Goal: Task Accomplishment & Management: Use online tool/utility

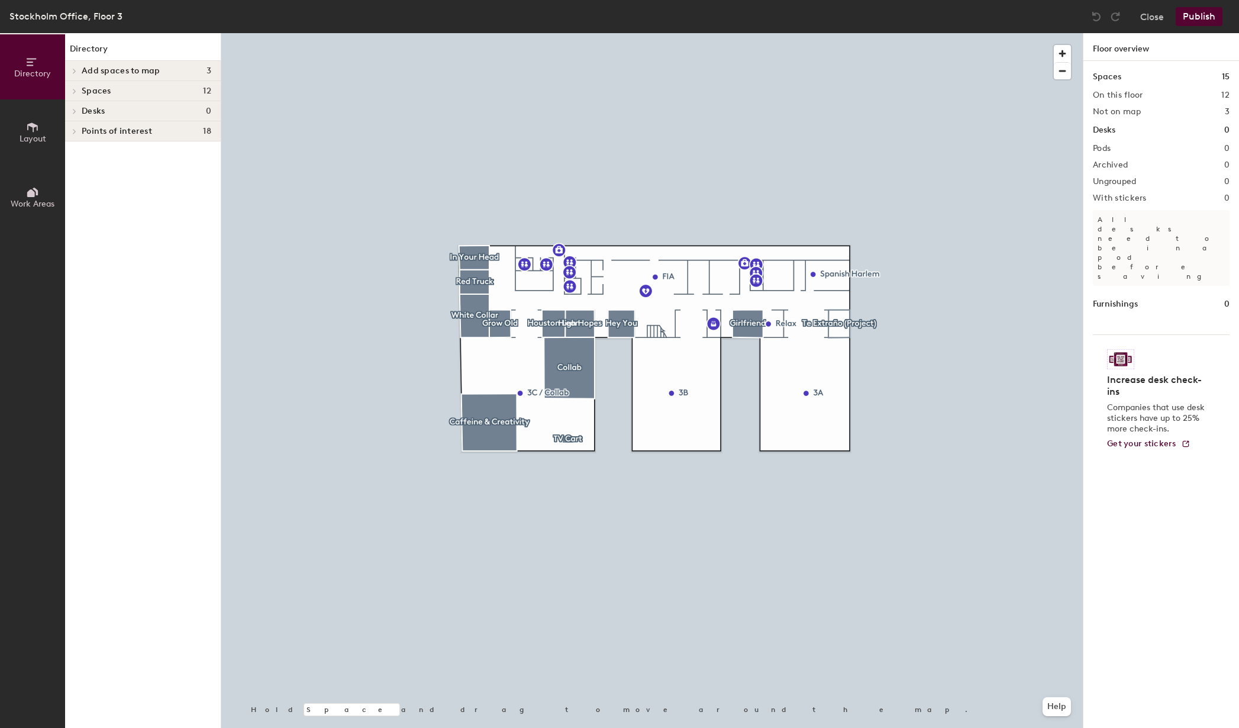
click at [78, 89] on span at bounding box center [74, 91] width 10 height 6
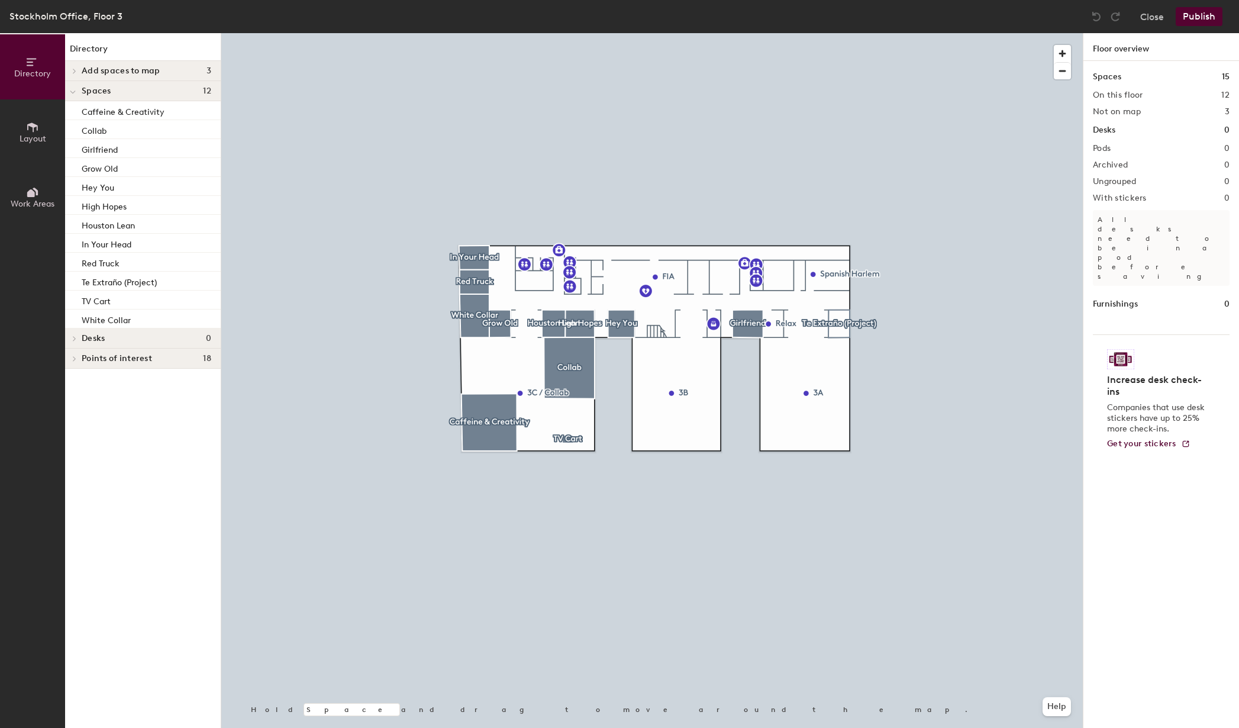
click at [78, 89] on div at bounding box center [72, 91] width 15 height 20
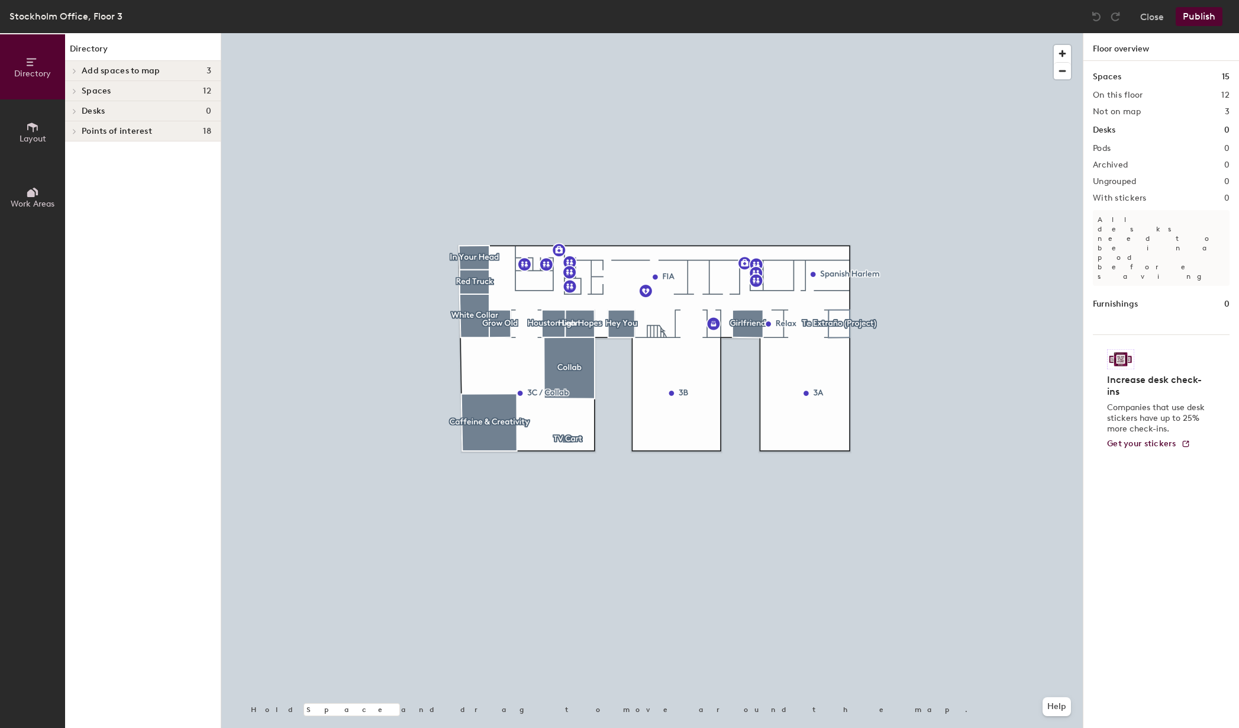
click at [80, 69] on div "Add spaces to map 3" at bounding box center [143, 71] width 156 height 20
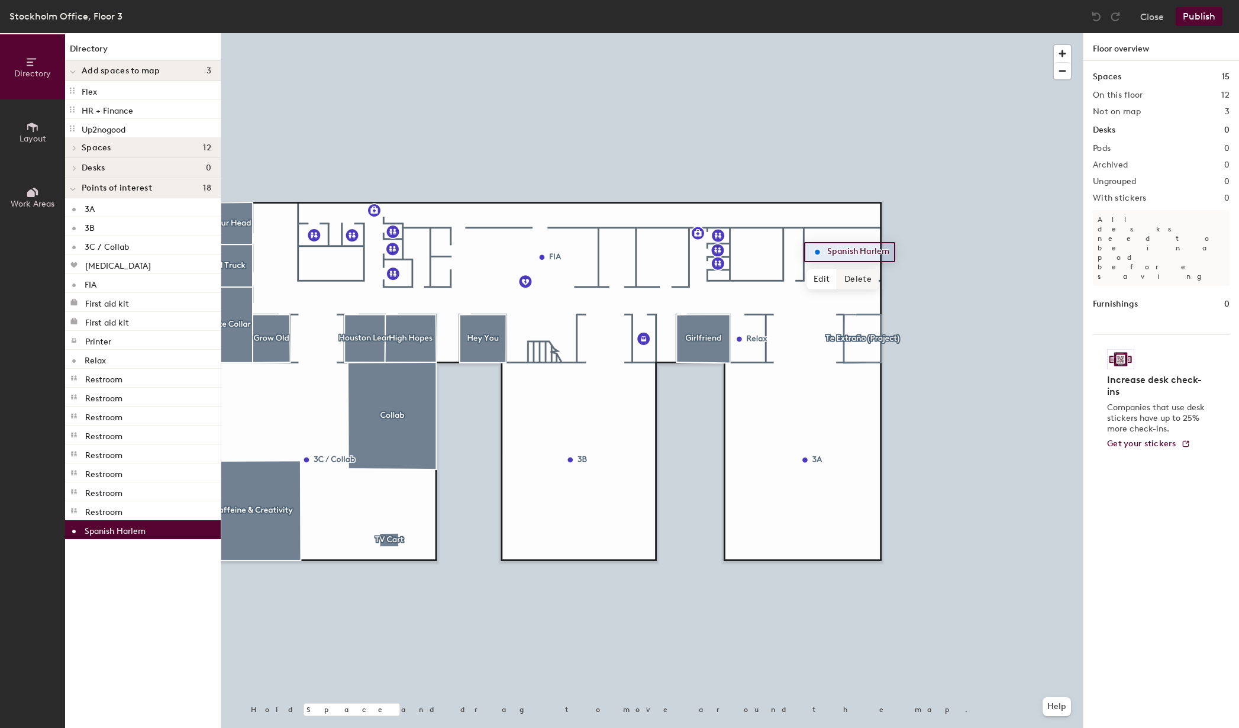
click at [853, 281] on span "Delete" at bounding box center [857, 279] width 41 height 20
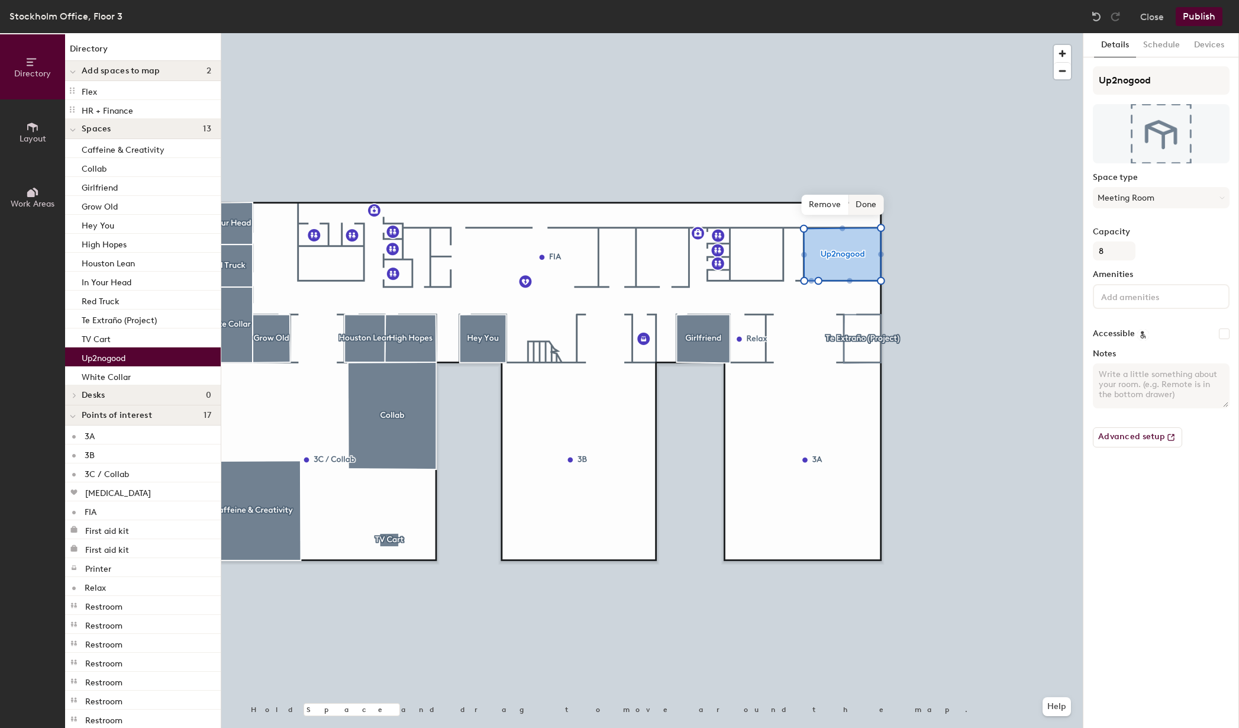
click at [865, 203] on span "Done" at bounding box center [866, 205] width 35 height 20
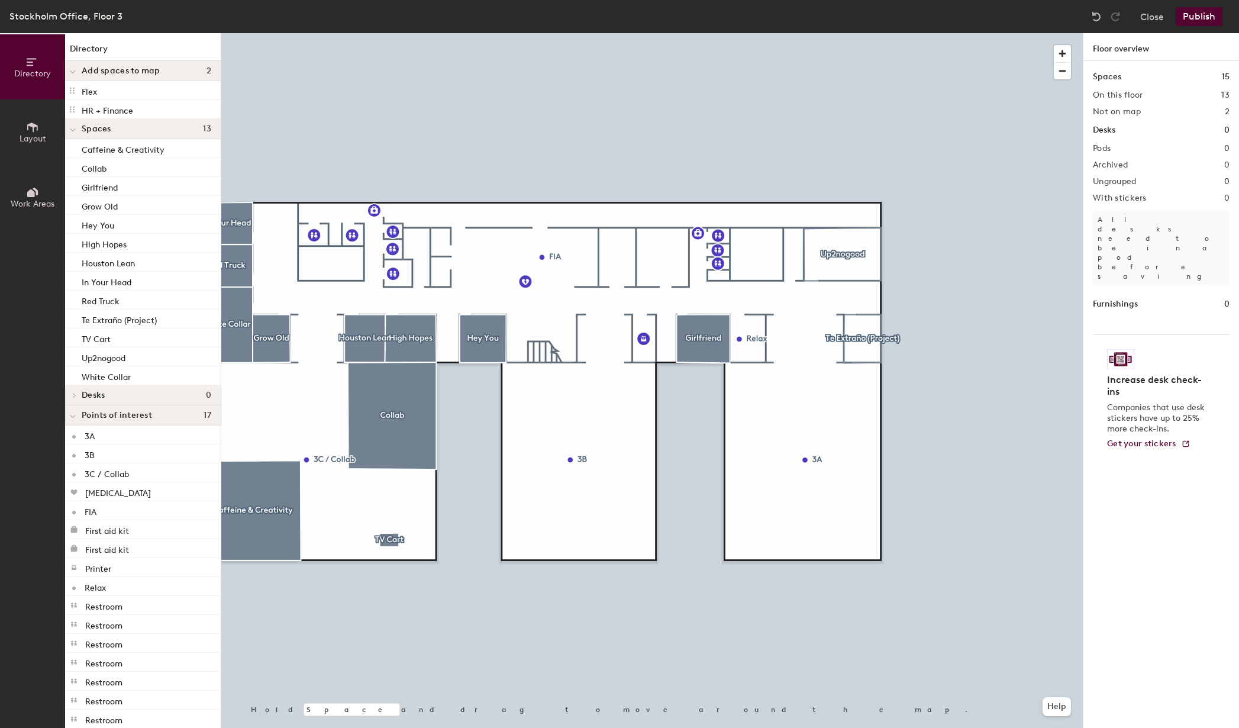
click at [1198, 16] on button "Publish" at bounding box center [1199, 16] width 47 height 19
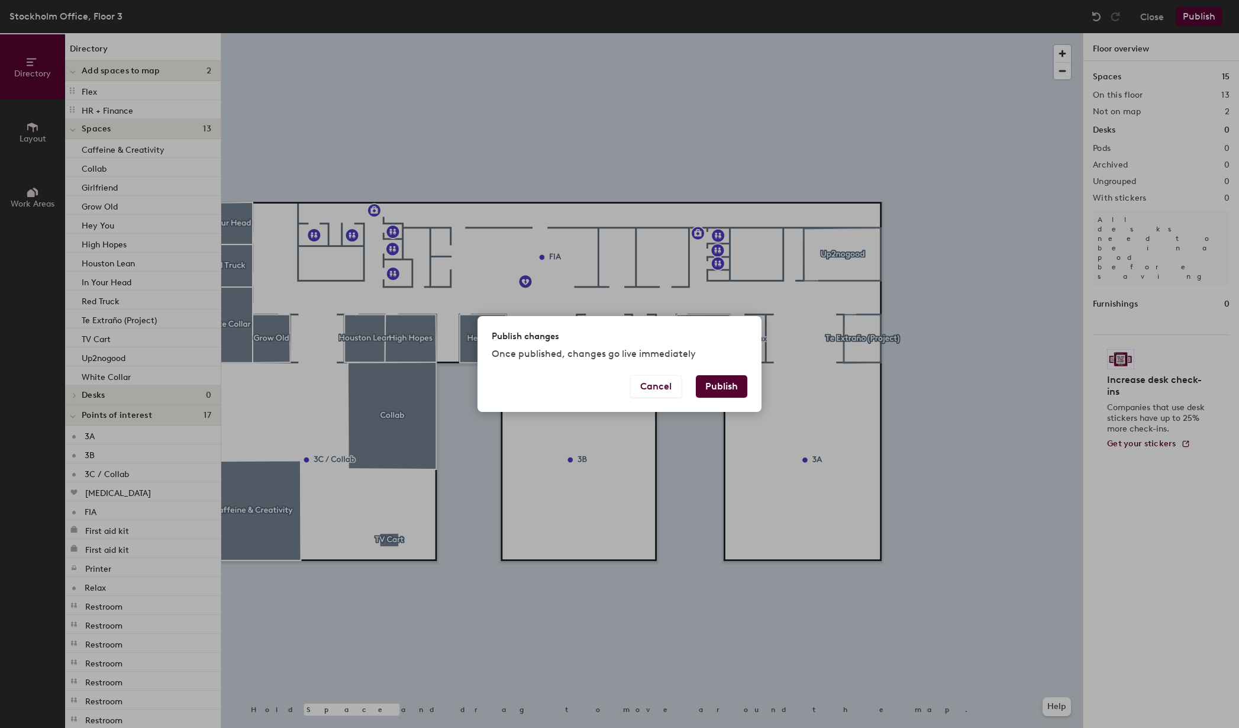
click at [730, 388] on button "Publish" at bounding box center [721, 386] width 51 height 22
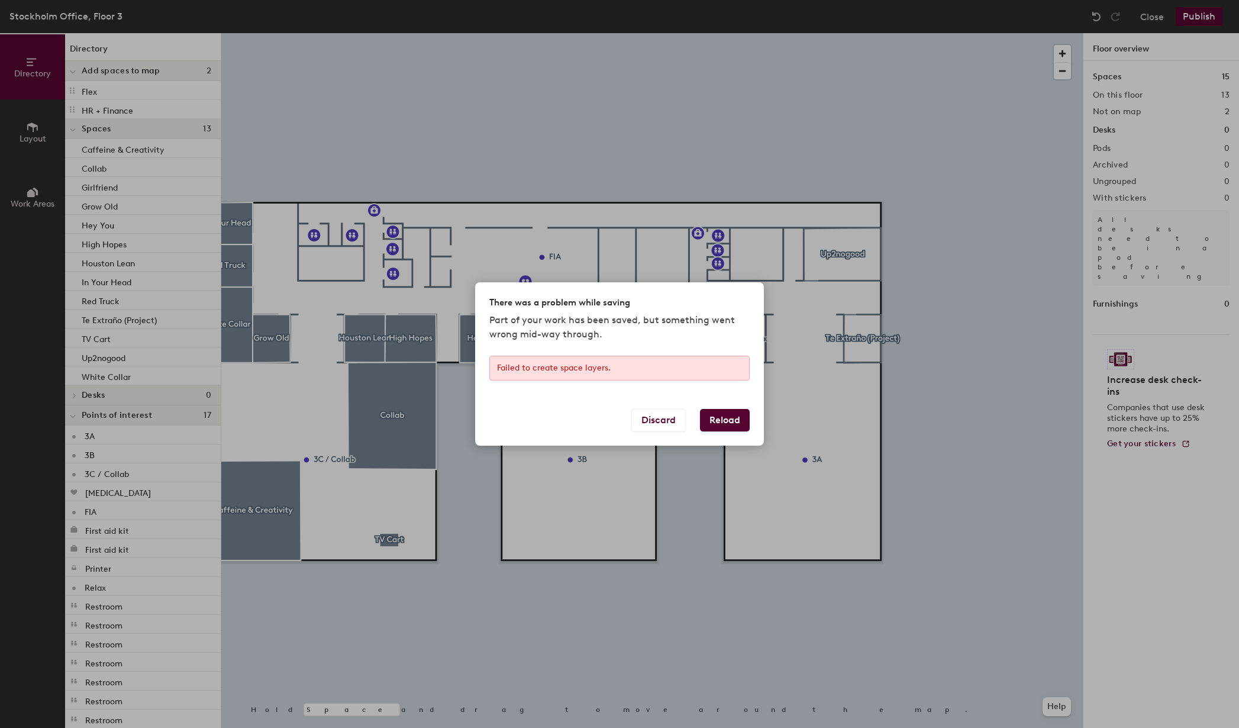
click at [719, 418] on button "Reload" at bounding box center [725, 420] width 50 height 22
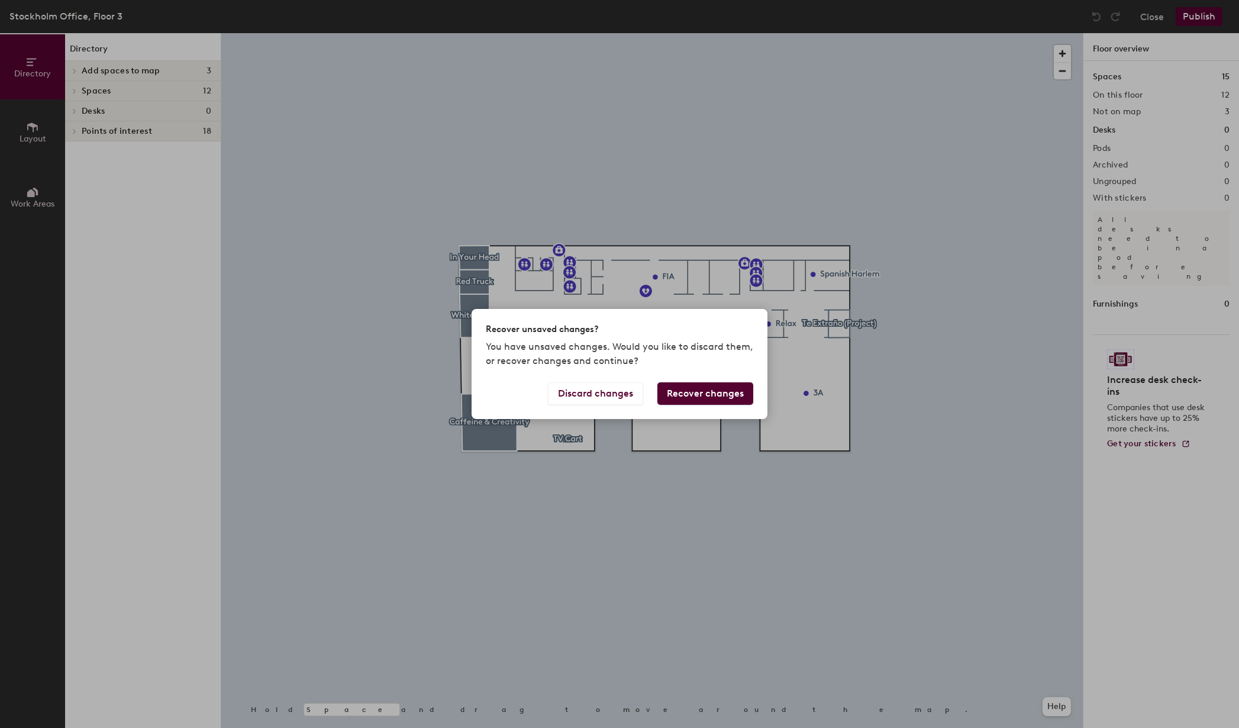
click at [687, 396] on button "Recover changes" at bounding box center [706, 393] width 96 height 22
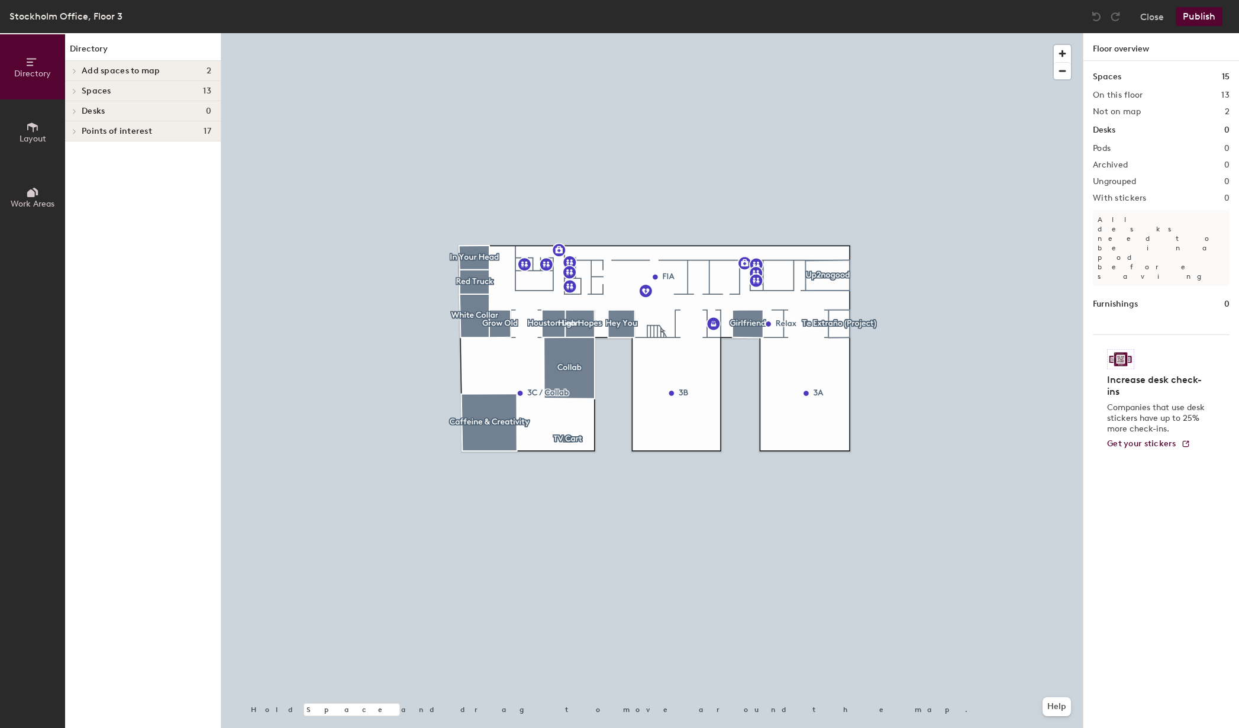
click at [1196, 12] on button "Publish" at bounding box center [1199, 16] width 47 height 19
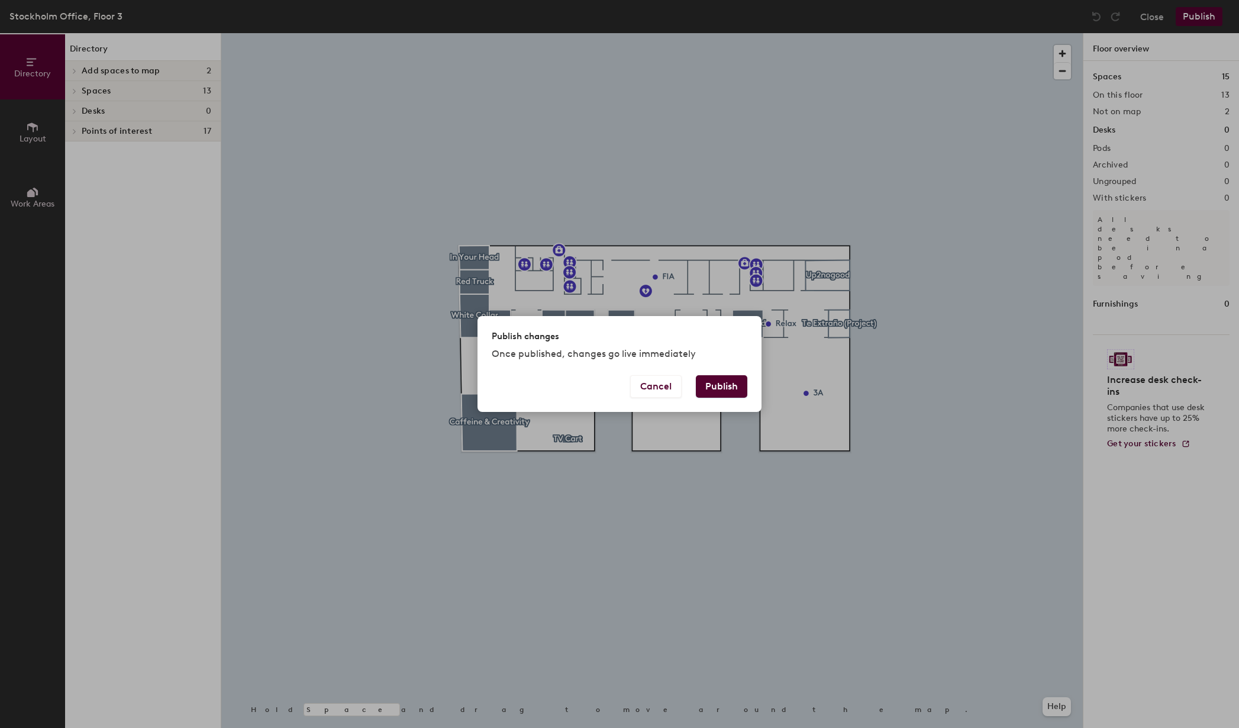
click at [721, 378] on button "Publish" at bounding box center [721, 386] width 51 height 22
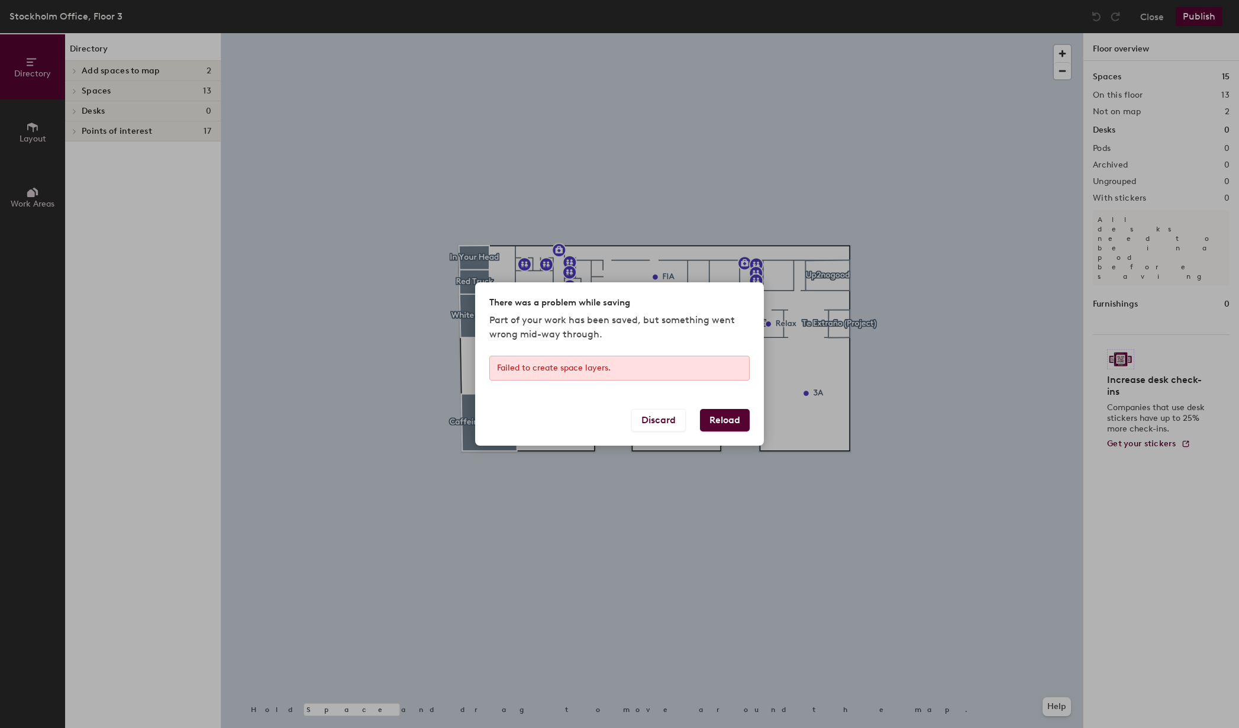
click at [729, 418] on button "Reload" at bounding box center [725, 420] width 50 height 22
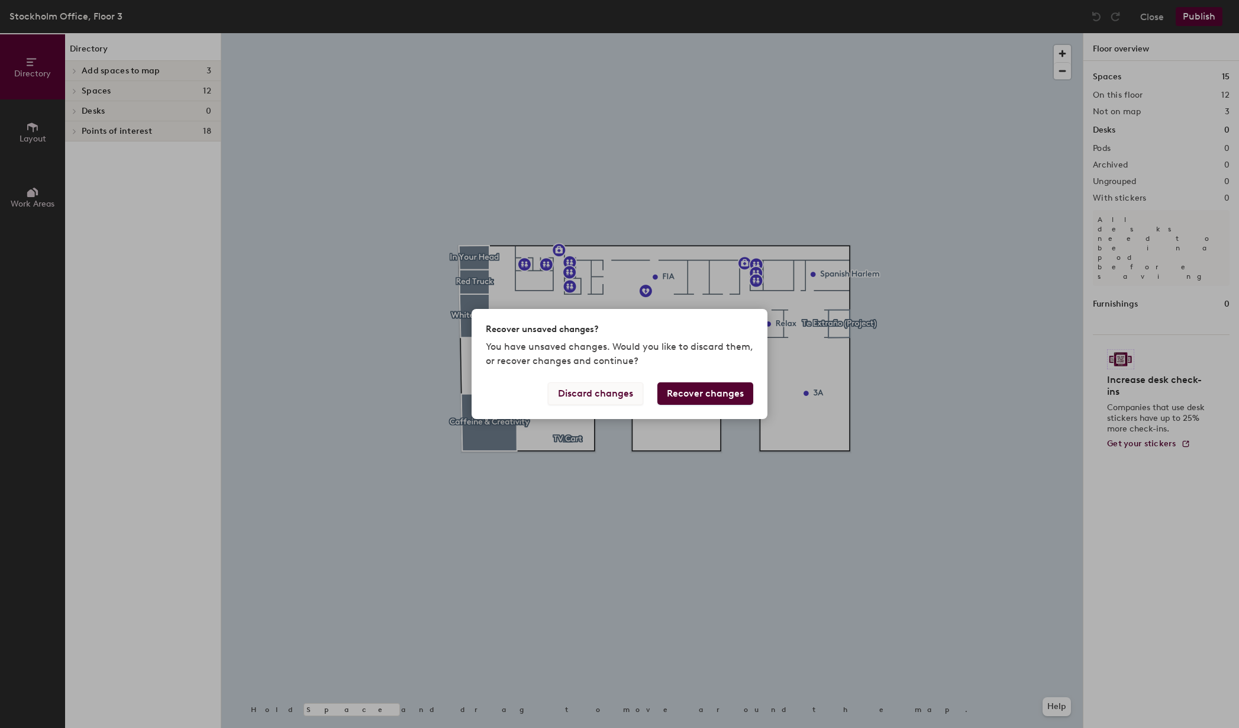
click at [609, 394] on button "Discard changes" at bounding box center [595, 393] width 95 height 22
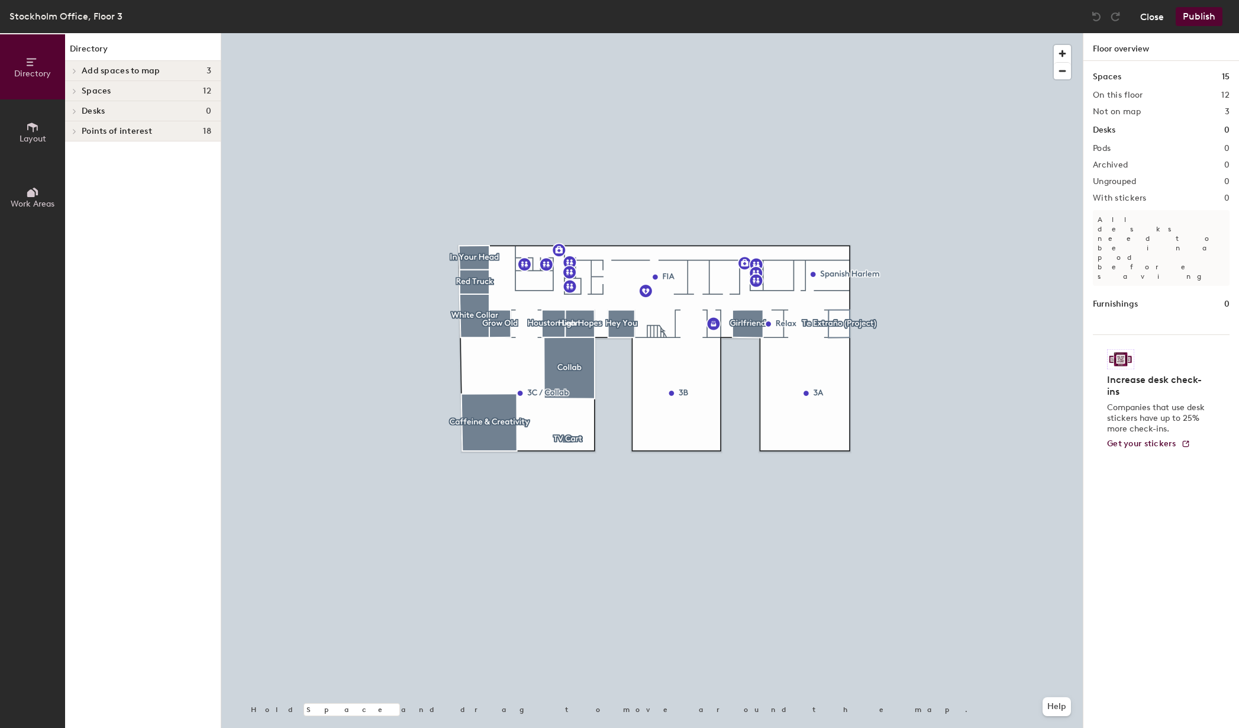
click at [1147, 18] on button "Close" at bounding box center [1152, 16] width 24 height 19
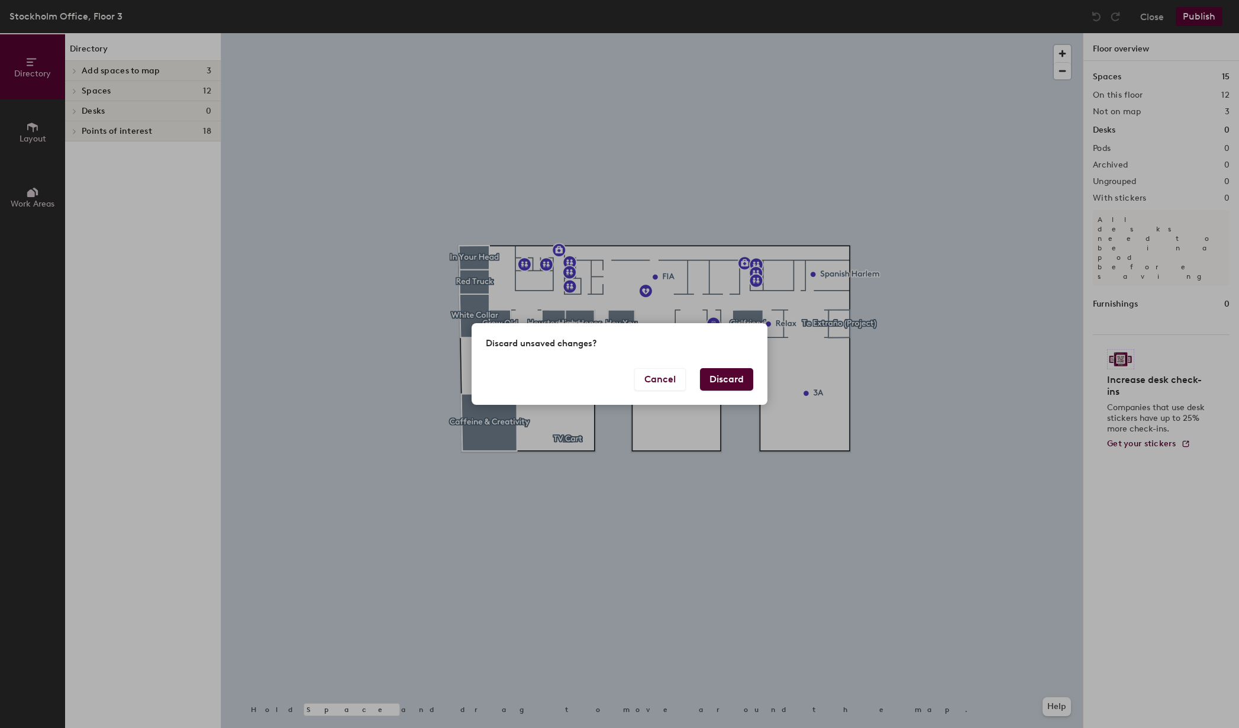
click at [727, 379] on button "Discard" at bounding box center [726, 379] width 53 height 22
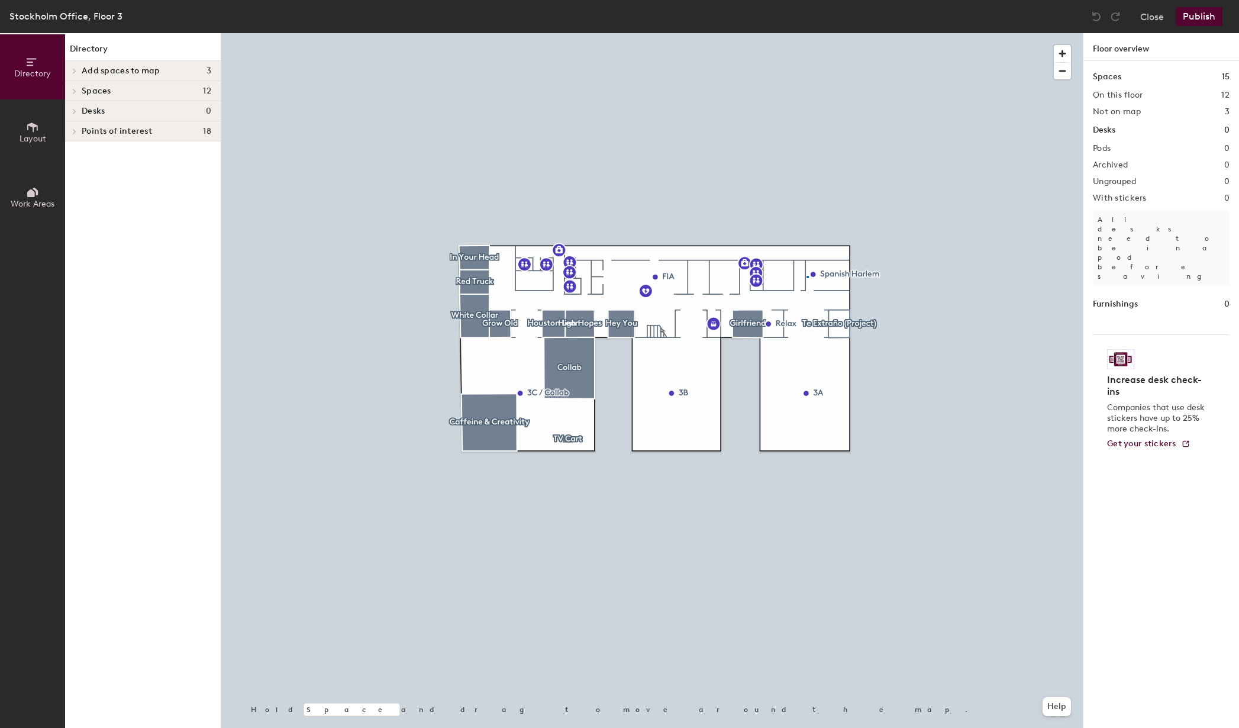
click at [807, 33] on div at bounding box center [652, 33] width 862 height 0
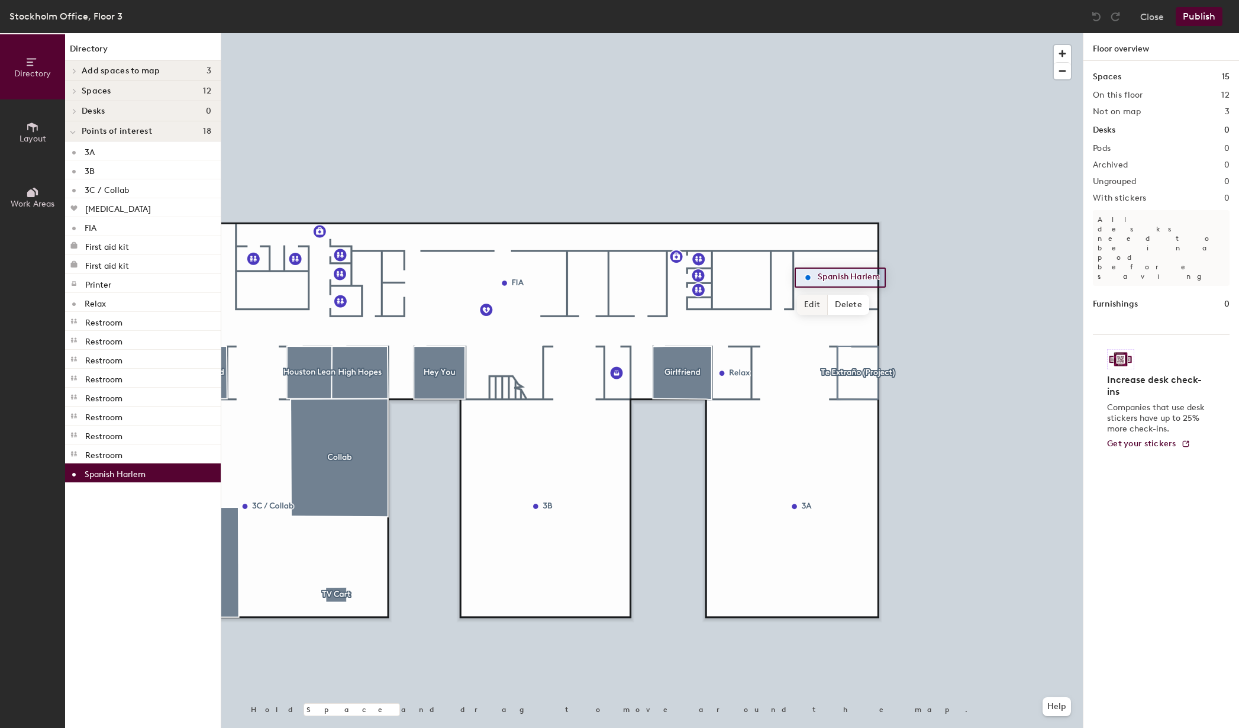
click at [814, 304] on span "Edit" at bounding box center [812, 305] width 31 height 20
click at [917, 33] on div at bounding box center [652, 33] width 862 height 0
click at [808, 33] on div at bounding box center [652, 33] width 862 height 0
click at [840, 305] on span "Delete" at bounding box center [848, 305] width 41 height 20
click at [71, 69] on span at bounding box center [74, 71] width 10 height 6
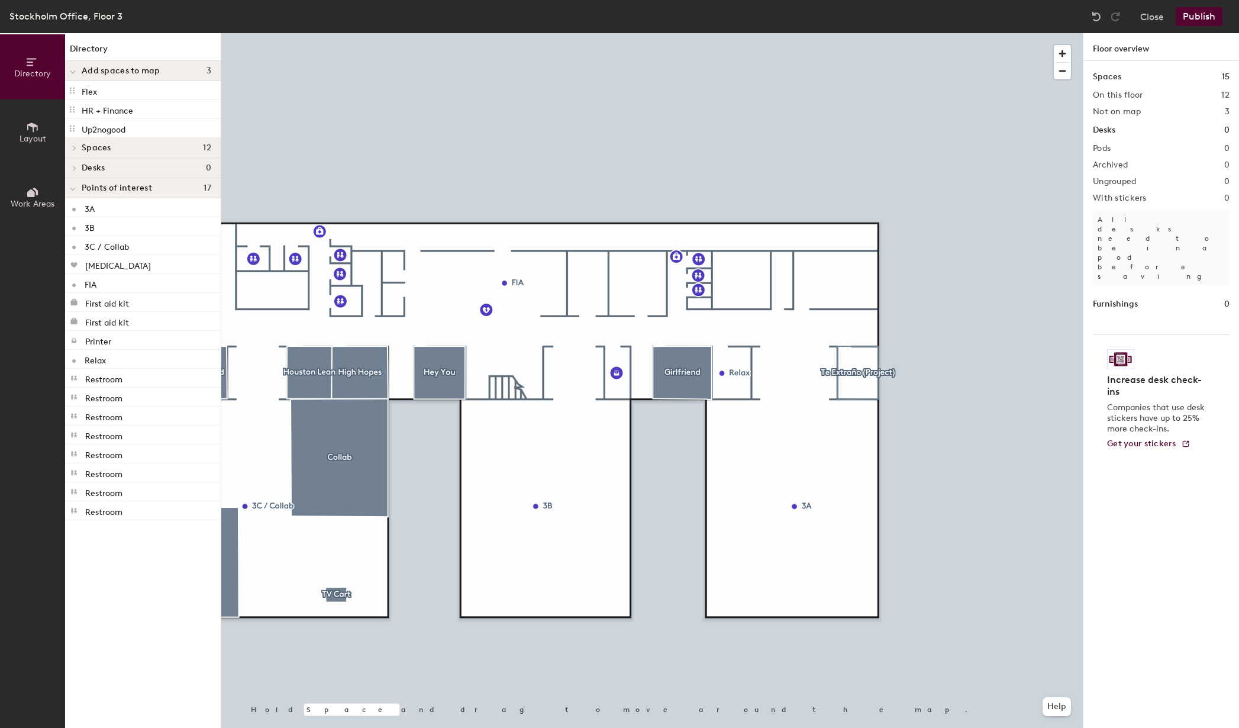
click at [72, 69] on span at bounding box center [73, 72] width 6 height 10
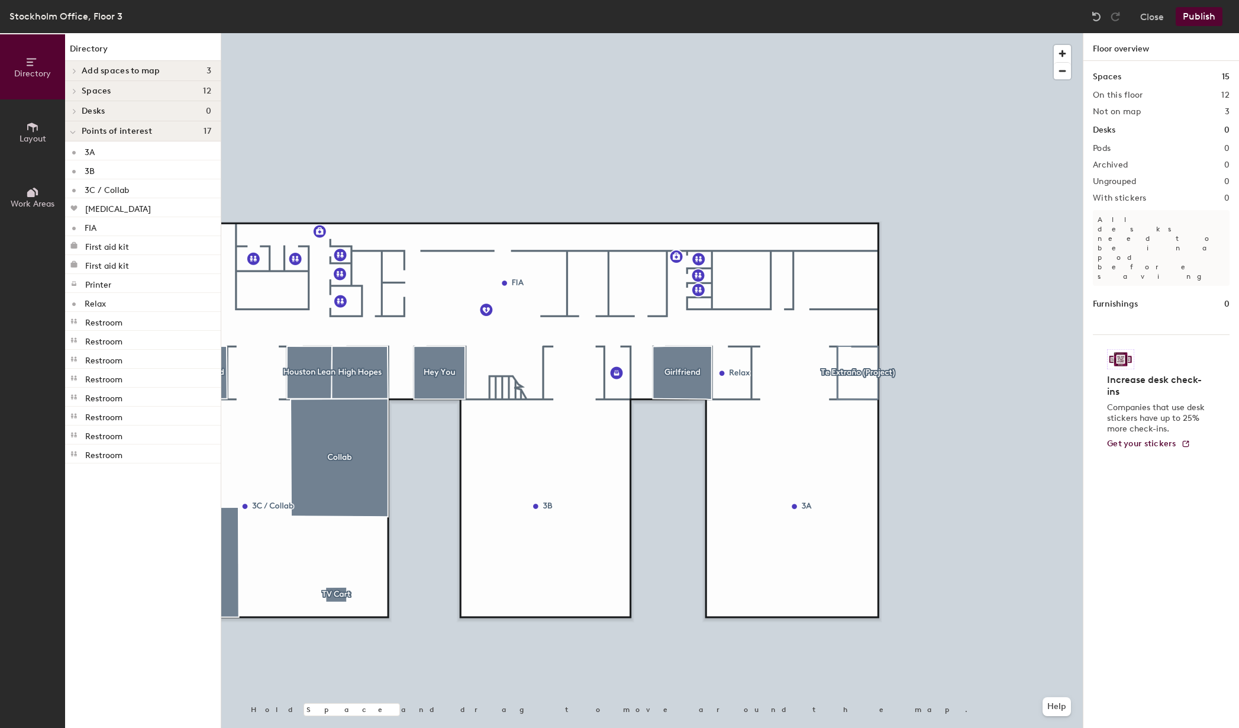
click at [73, 73] on icon at bounding box center [74, 71] width 5 height 6
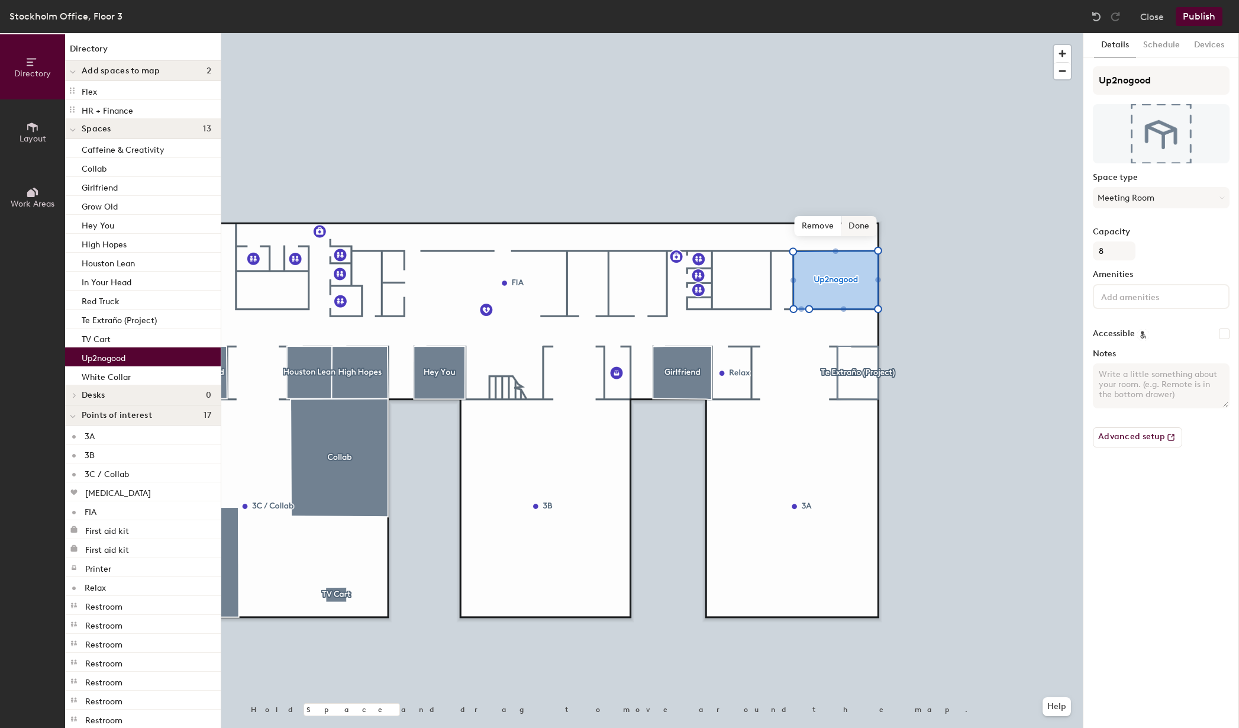
click at [860, 225] on span "Done" at bounding box center [859, 226] width 35 height 20
click at [1162, 50] on button "Schedule" at bounding box center [1161, 45] width 51 height 24
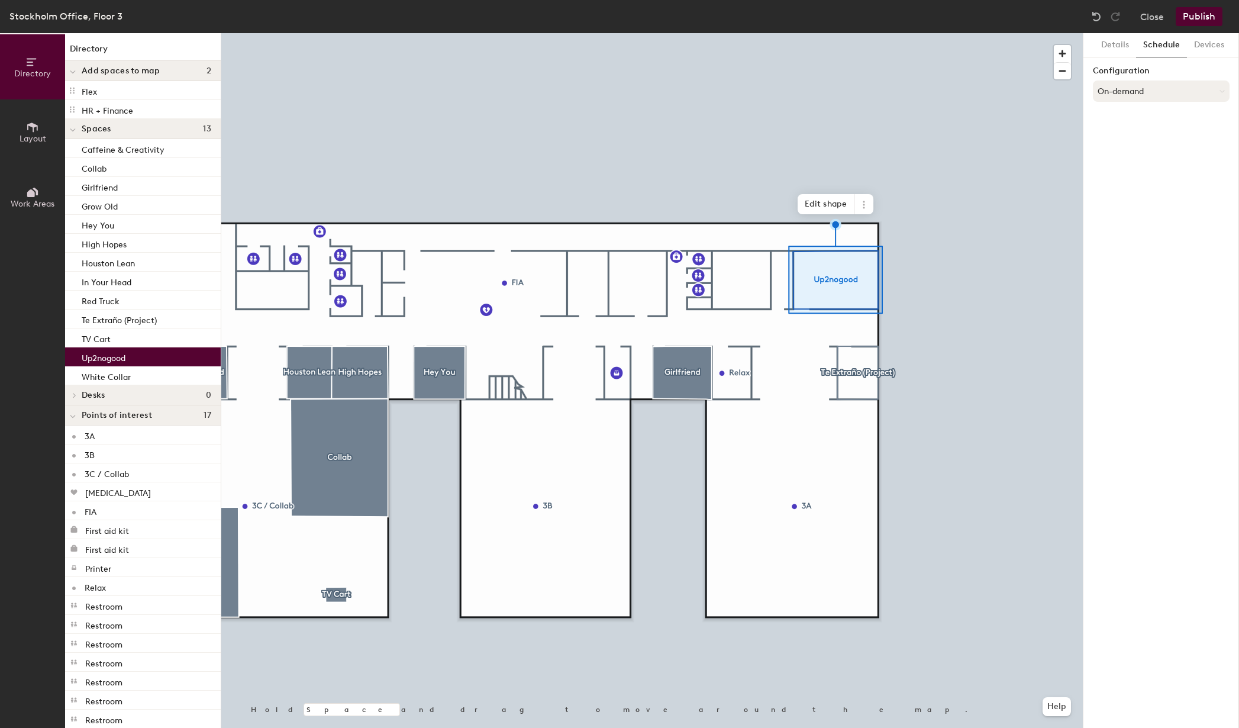
click at [1144, 91] on button "On-demand" at bounding box center [1161, 90] width 137 height 21
click at [1138, 137] on div "Scheduled" at bounding box center [1162, 139] width 136 height 18
click at [1146, 118] on button "Select account" at bounding box center [1161, 117] width 137 height 21
click at [1136, 148] on div "Google Apps" at bounding box center [1162, 147] width 136 height 18
click at [1134, 162] on button "Select a calendar" at bounding box center [1161, 163] width 137 height 21
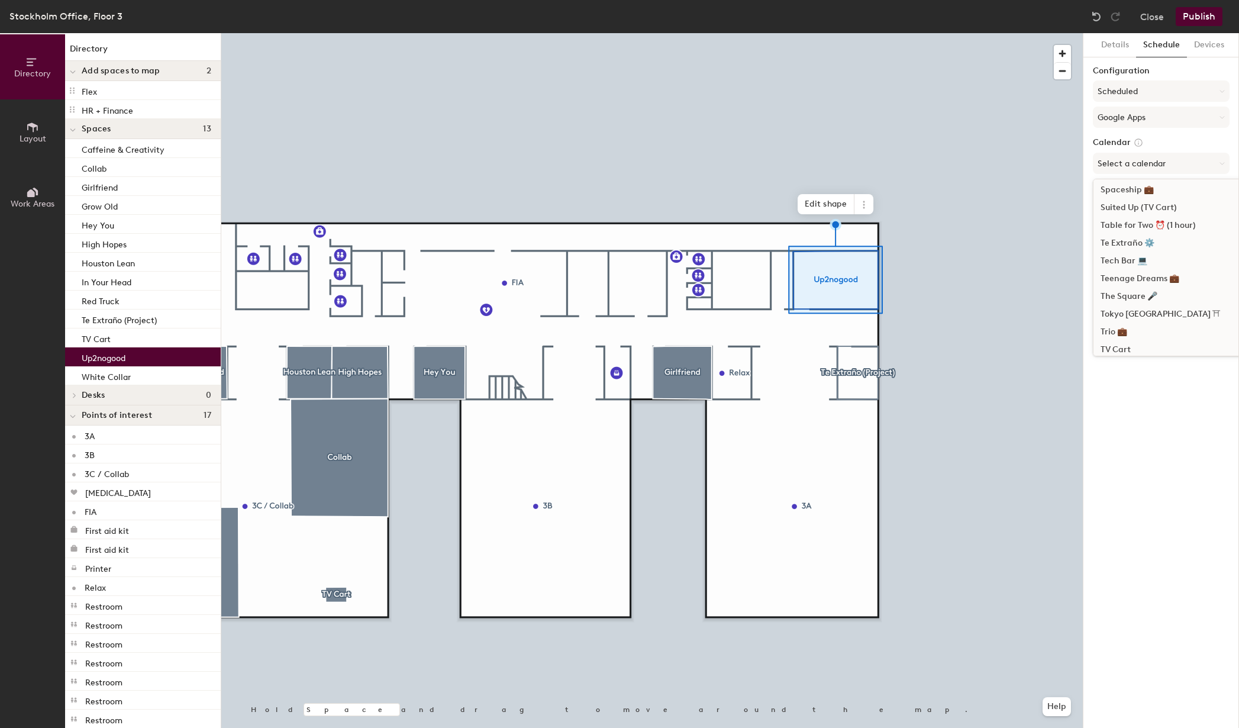
scroll to position [1076, 0]
click at [1144, 236] on div "Up2nogood 🔊" at bounding box center [1183, 236] width 179 height 18
click at [1035, 33] on div at bounding box center [652, 33] width 862 height 0
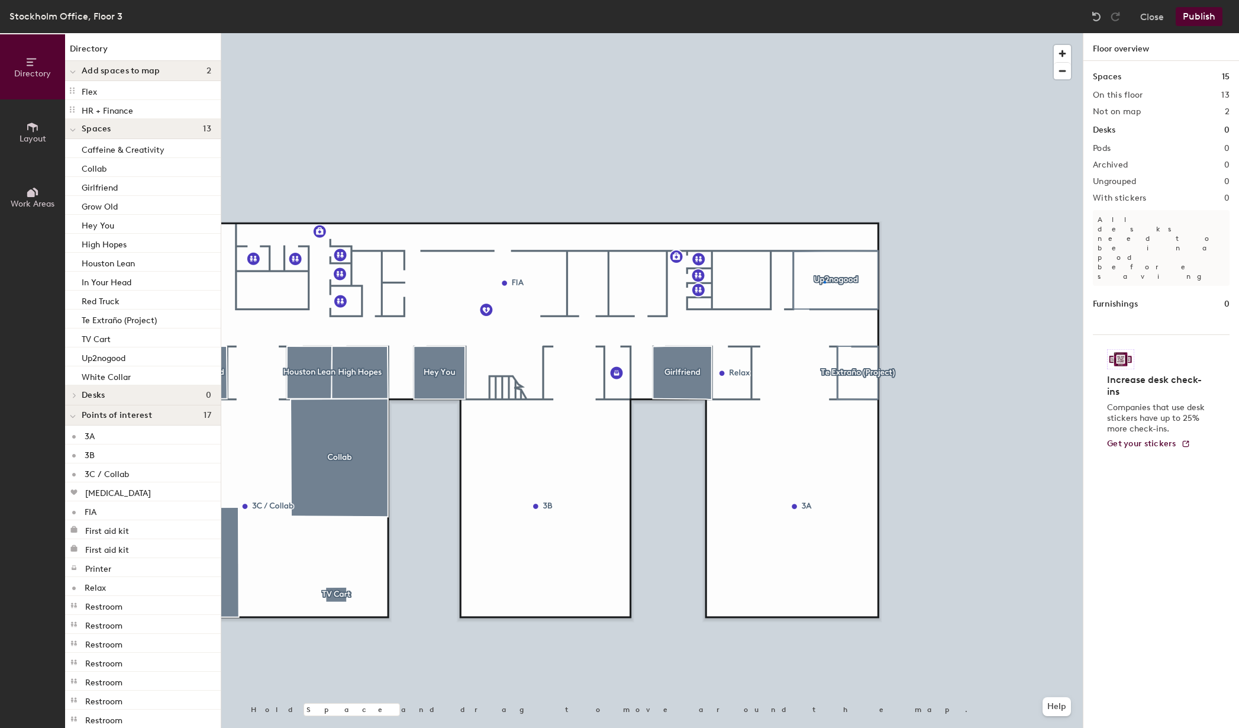
click at [824, 33] on div at bounding box center [652, 33] width 862 height 0
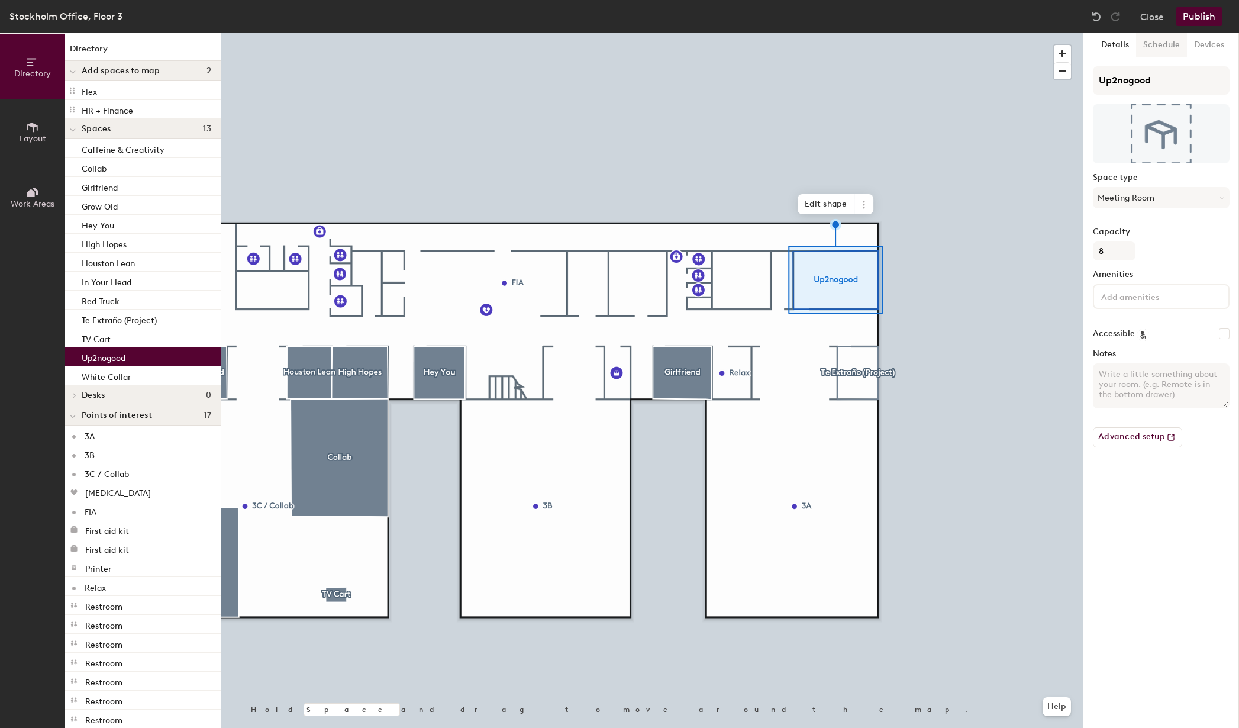
click at [1166, 47] on button "Schedule" at bounding box center [1161, 45] width 51 height 24
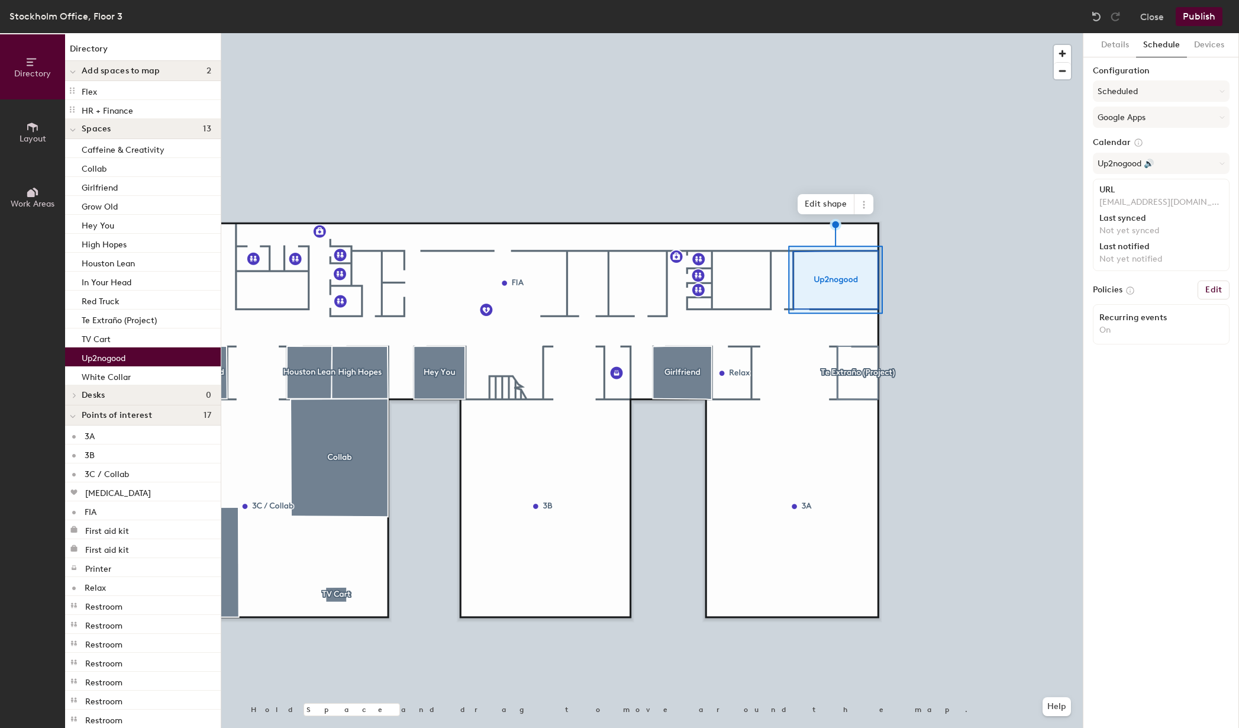
click at [1206, 17] on button "Publish" at bounding box center [1199, 16] width 47 height 19
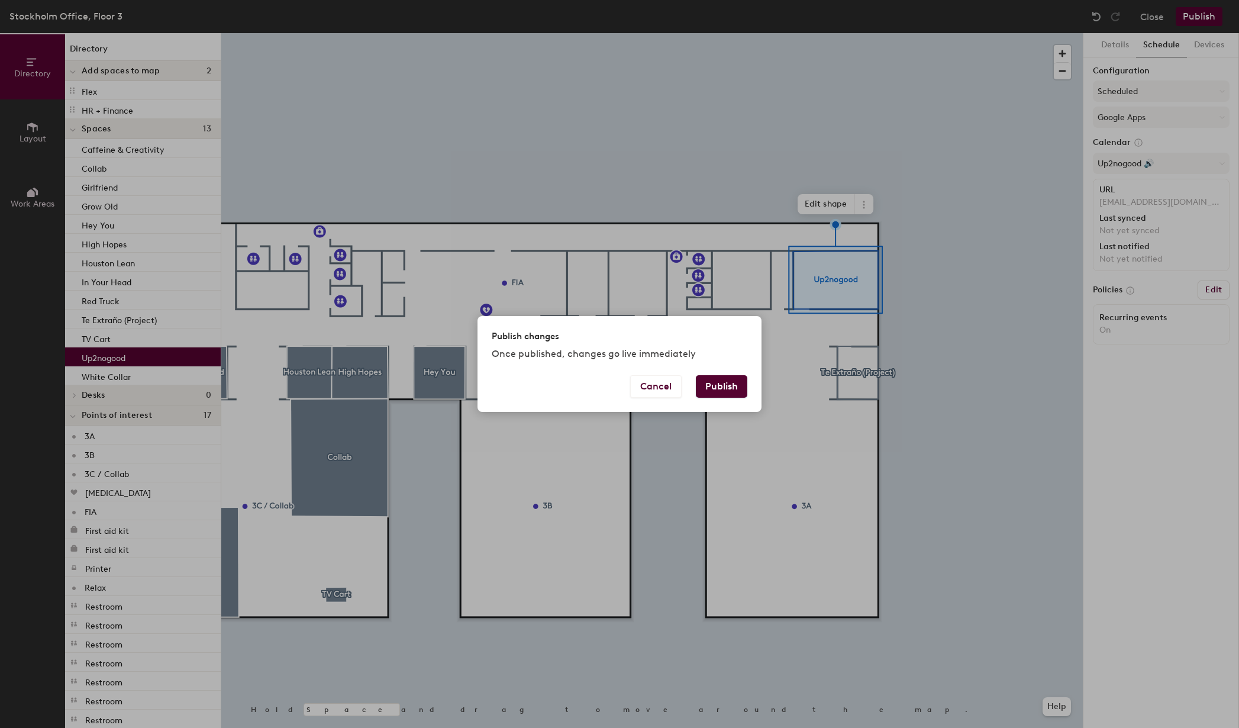
click at [724, 385] on button "Publish" at bounding box center [721, 386] width 51 height 22
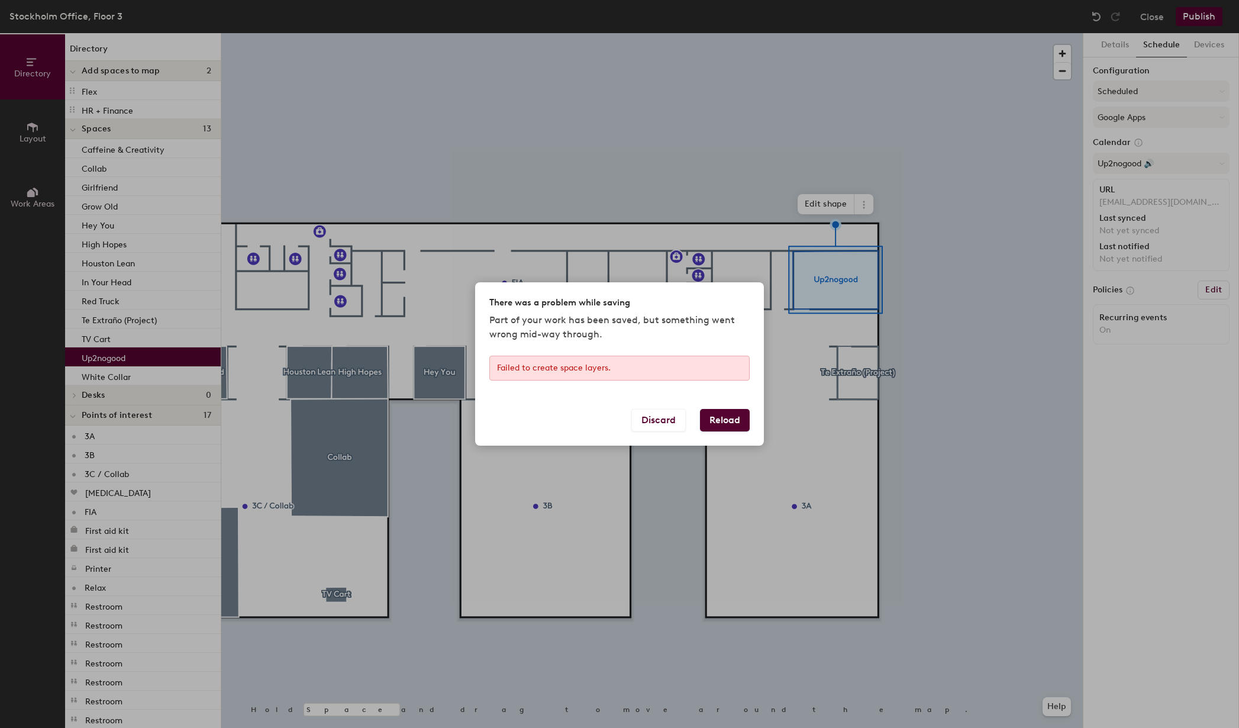
click at [726, 420] on button "Reload" at bounding box center [725, 420] width 50 height 22
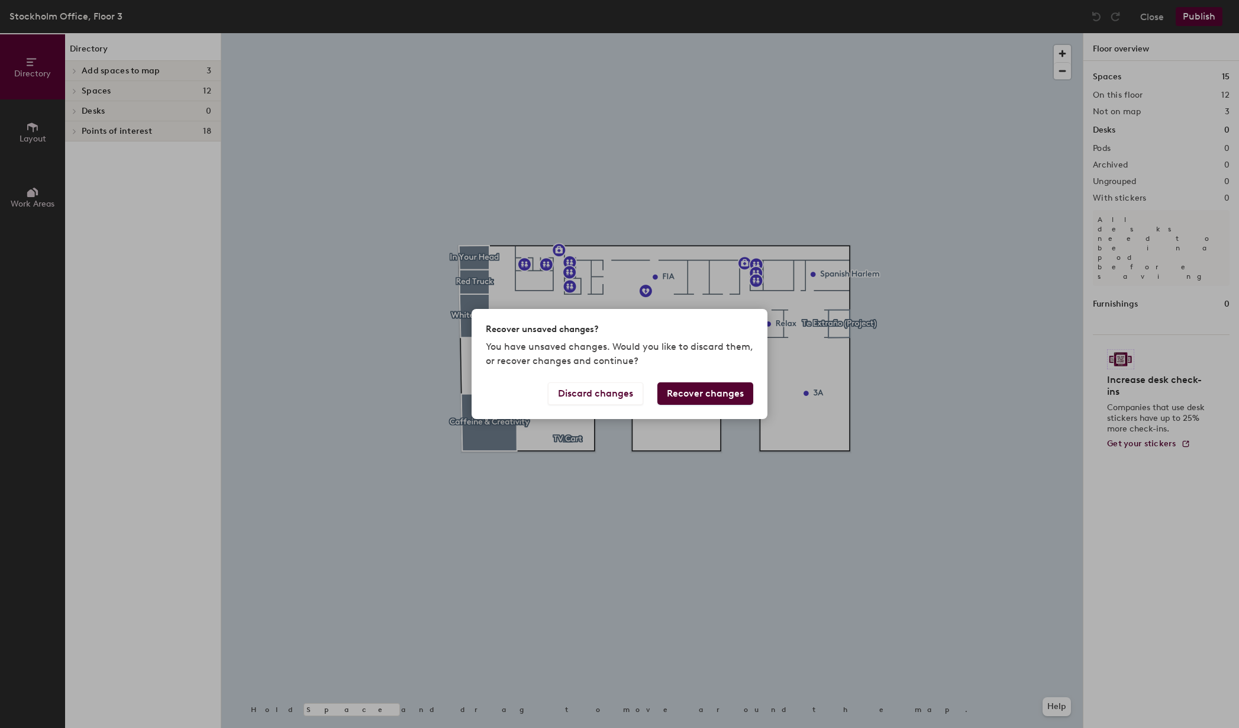
click at [714, 394] on button "Recover changes" at bounding box center [706, 393] width 96 height 22
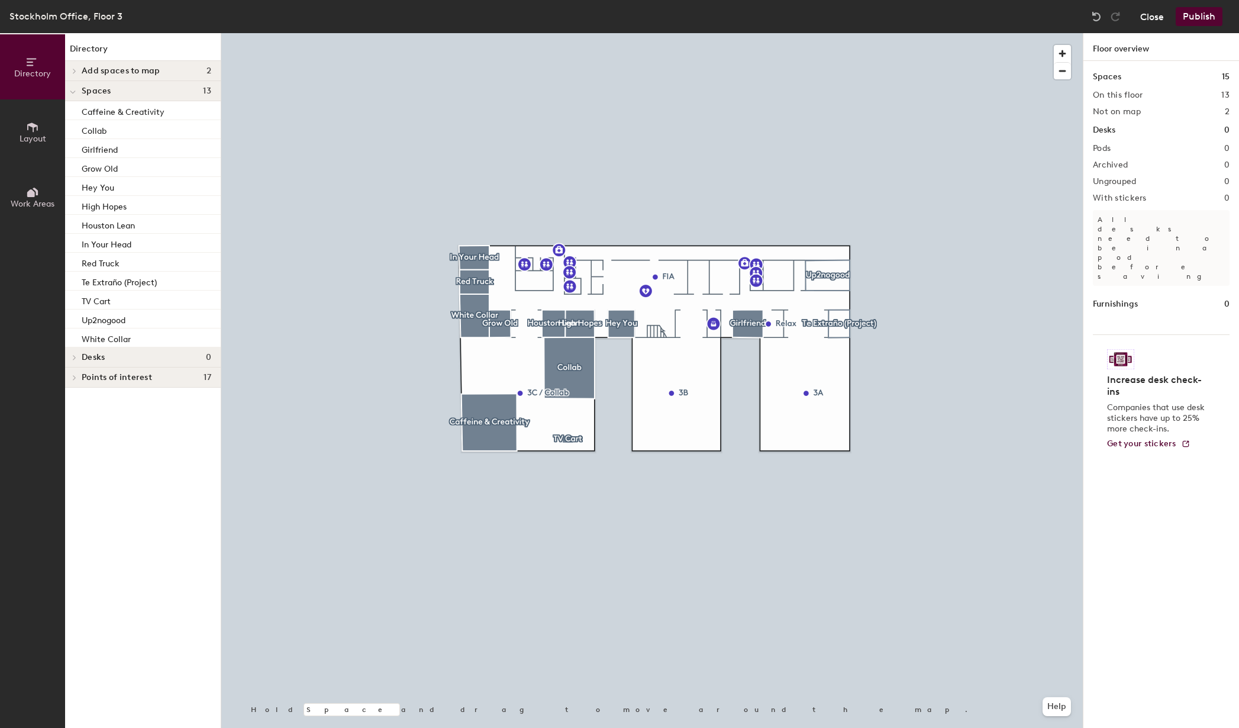
click at [1155, 21] on button "Close" at bounding box center [1152, 16] width 24 height 19
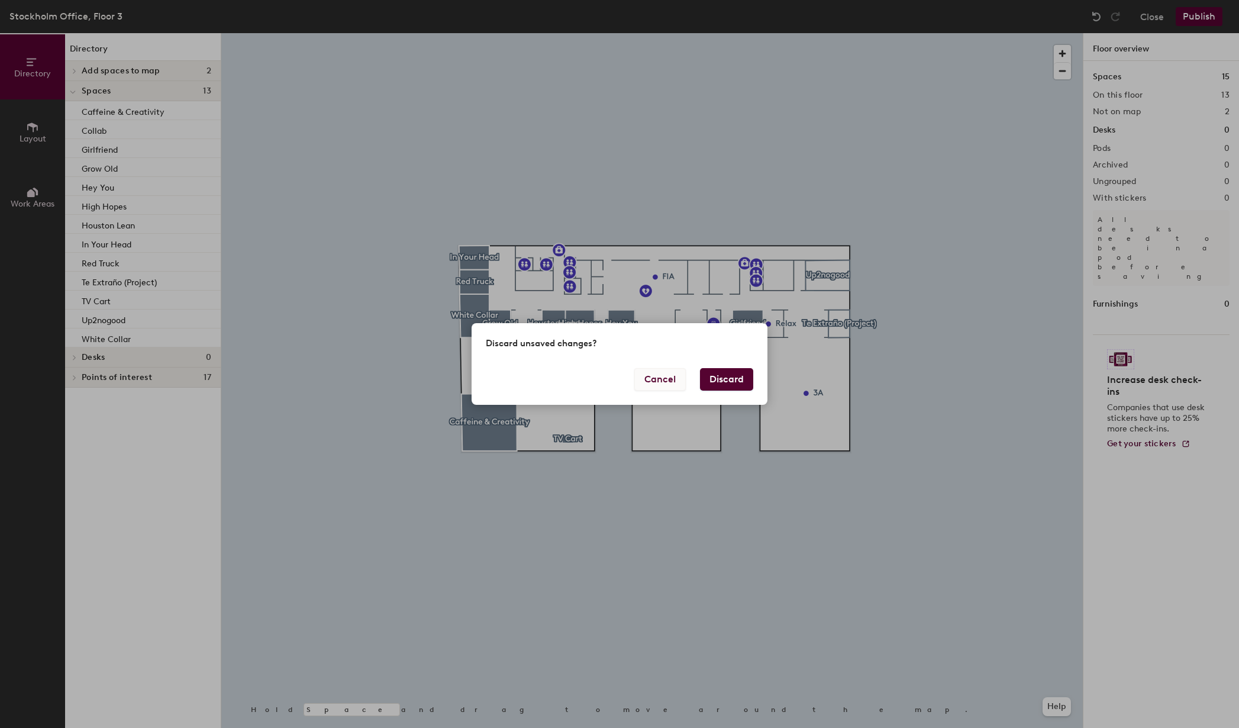
click at [671, 380] on button "Cancel" at bounding box center [659, 379] width 51 height 22
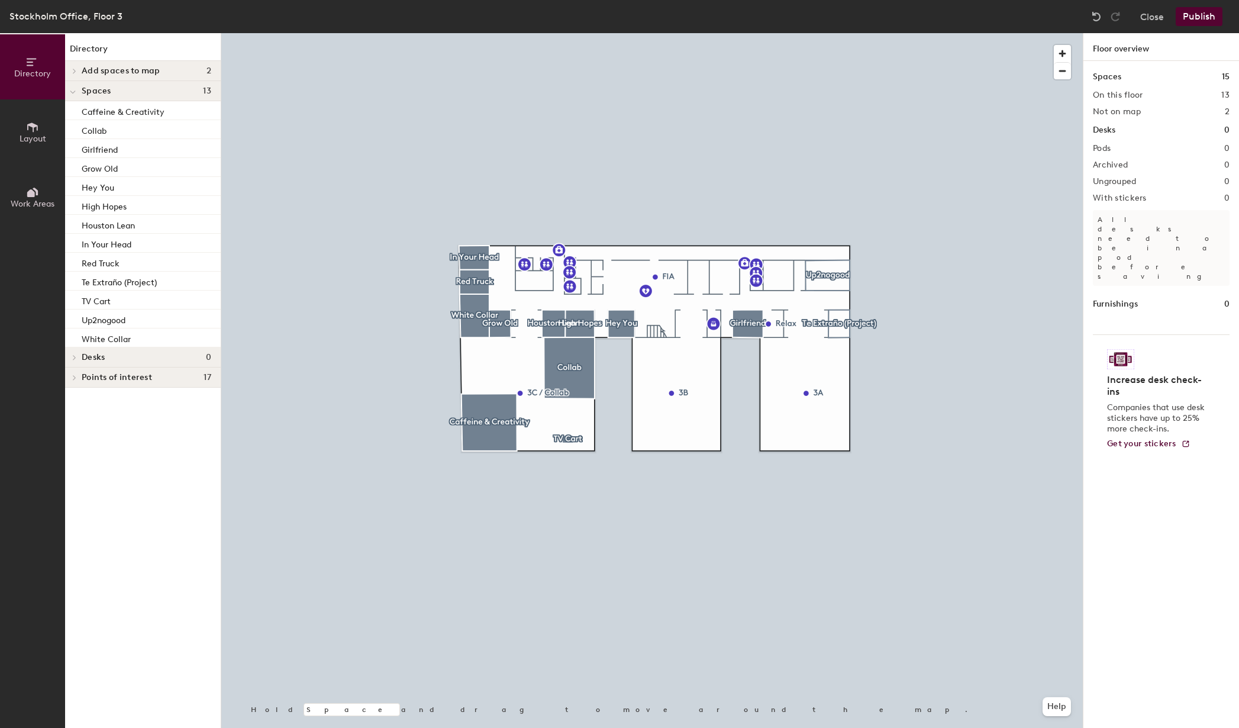
click at [929, 33] on div at bounding box center [652, 33] width 862 height 0
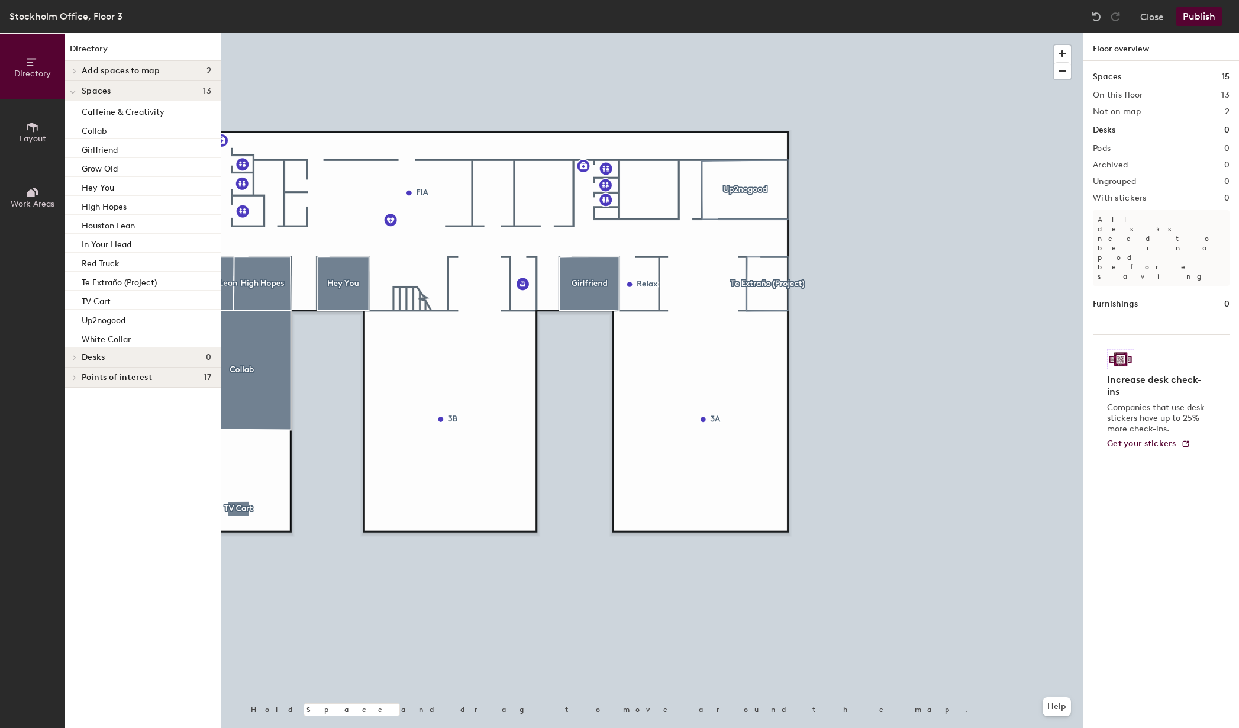
click at [1195, 15] on button "Publish" at bounding box center [1199, 16] width 47 height 19
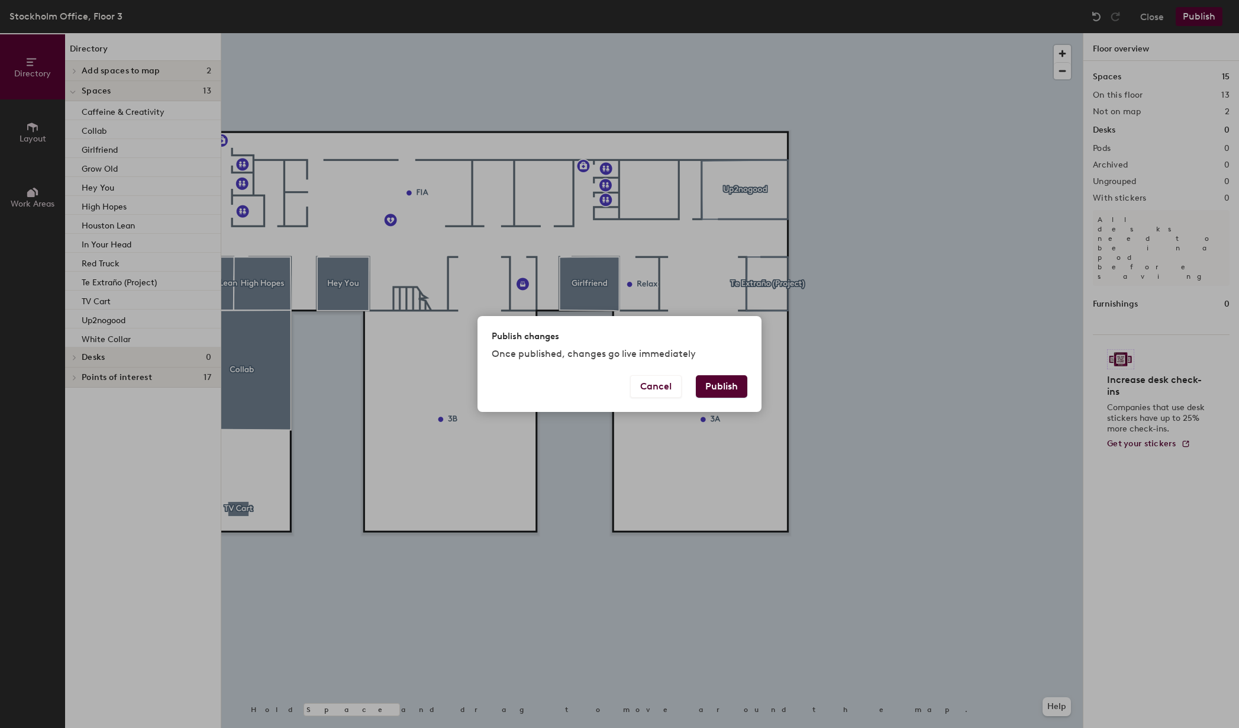
click at [729, 379] on button "Publish" at bounding box center [721, 386] width 51 height 22
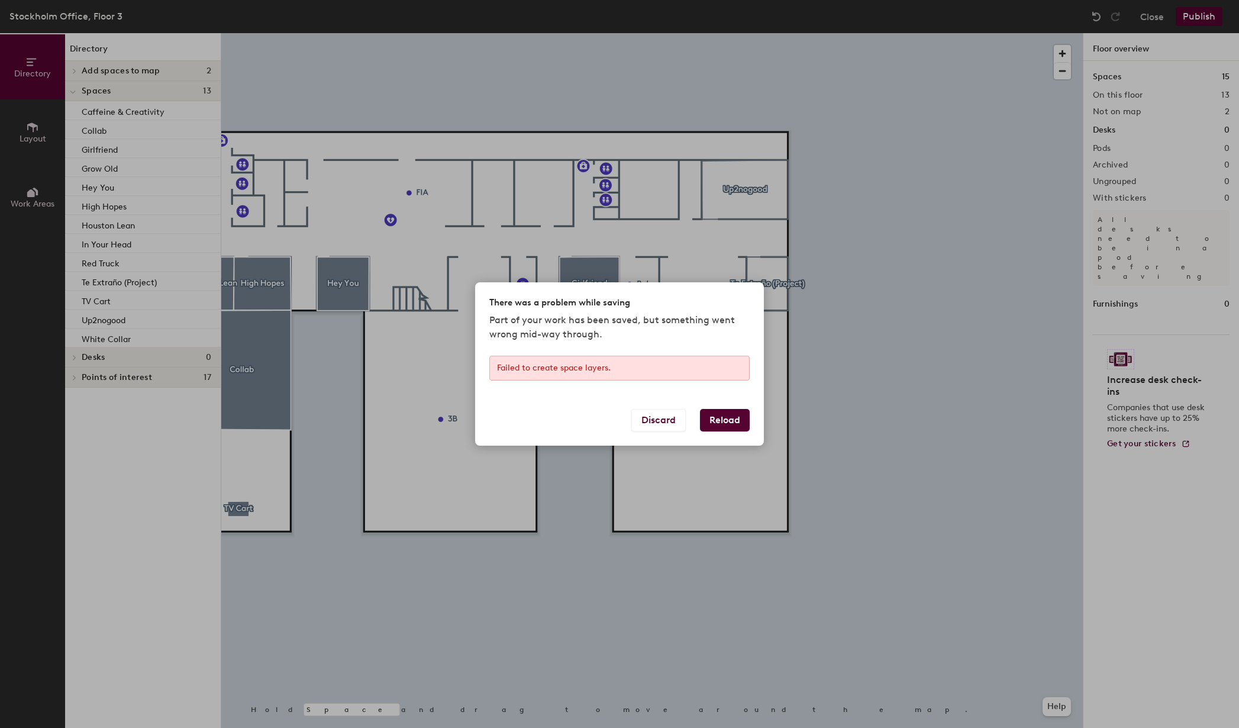
click at [718, 418] on button "Reload" at bounding box center [725, 420] width 50 height 22
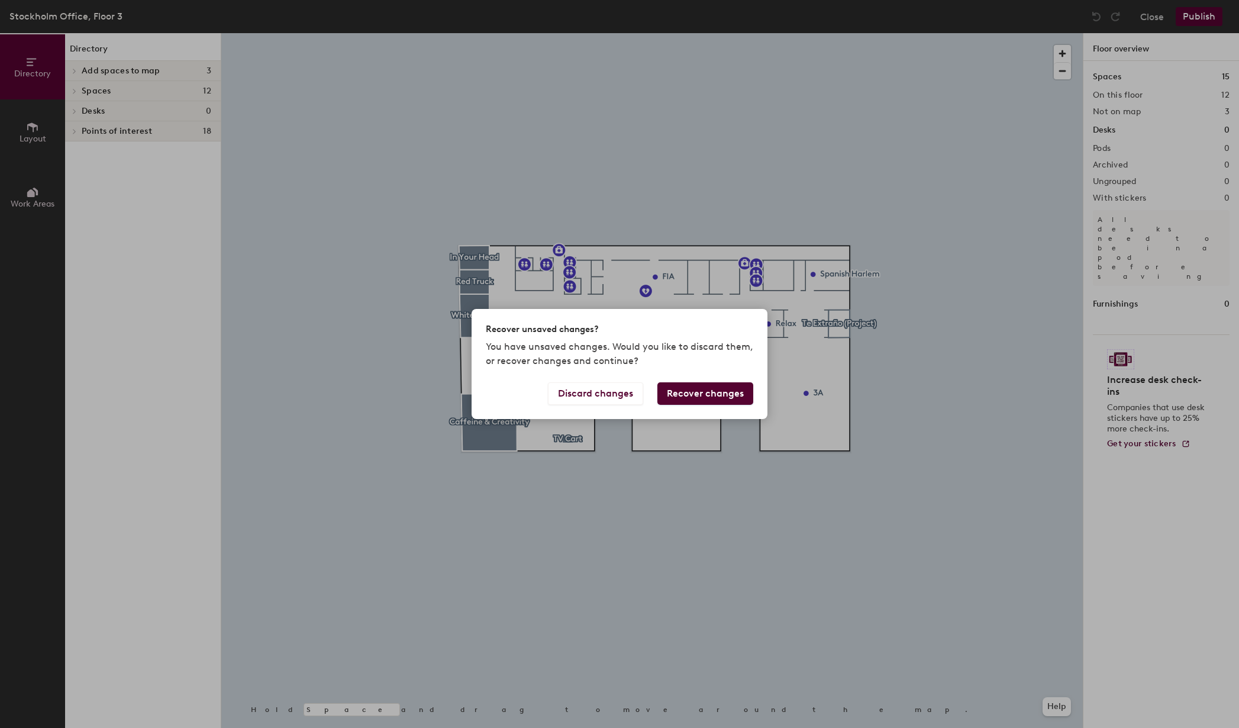
click at [678, 390] on button "Recover changes" at bounding box center [706, 393] width 96 height 22
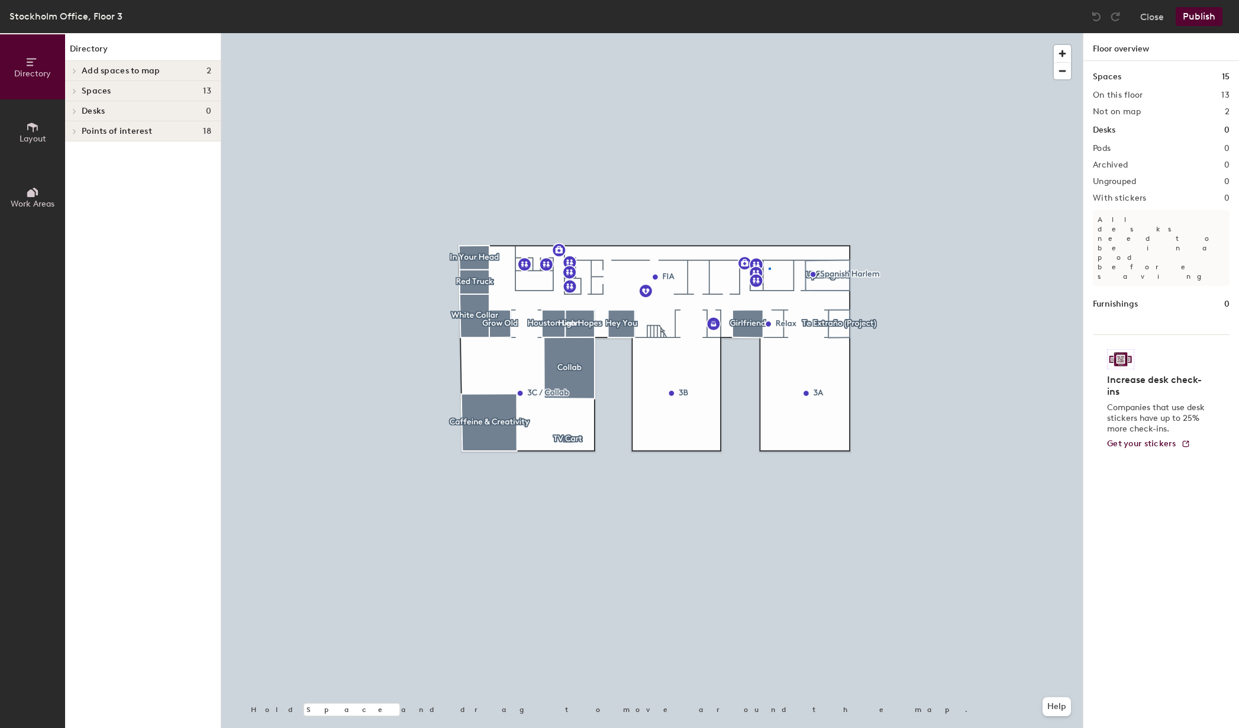
click at [769, 33] on div at bounding box center [652, 33] width 862 height 0
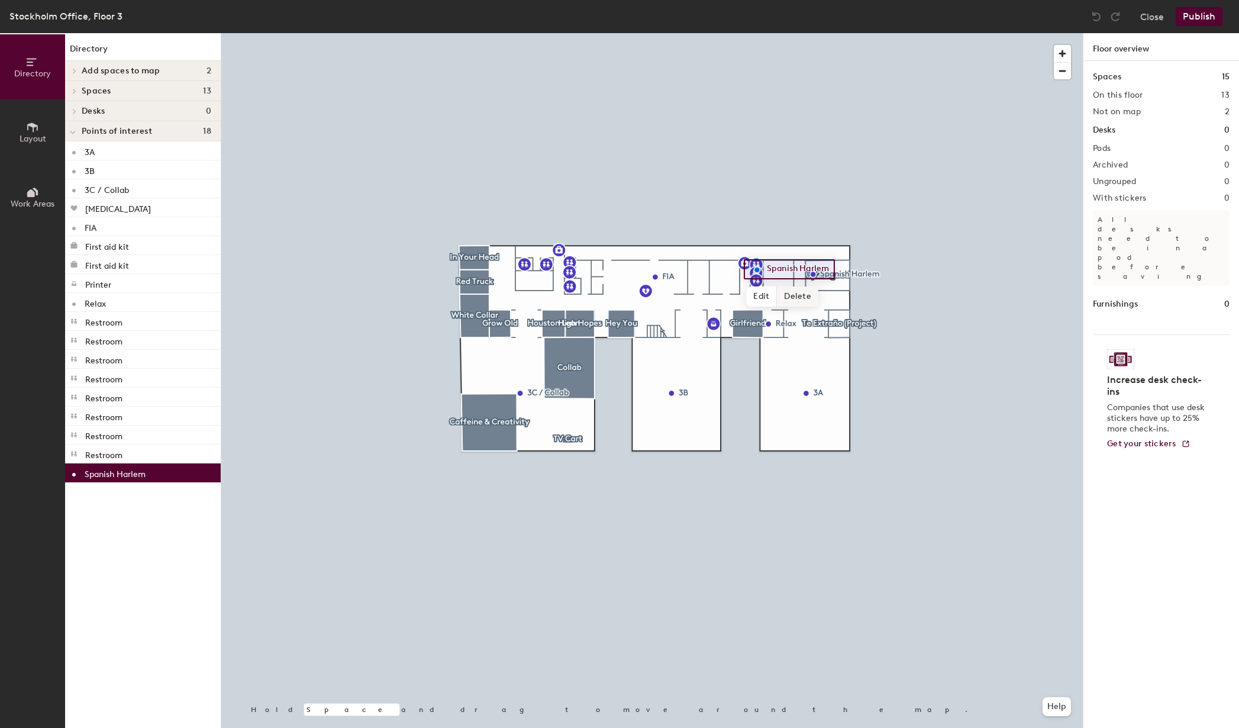
click at [790, 295] on span "Delete" at bounding box center [797, 296] width 41 height 20
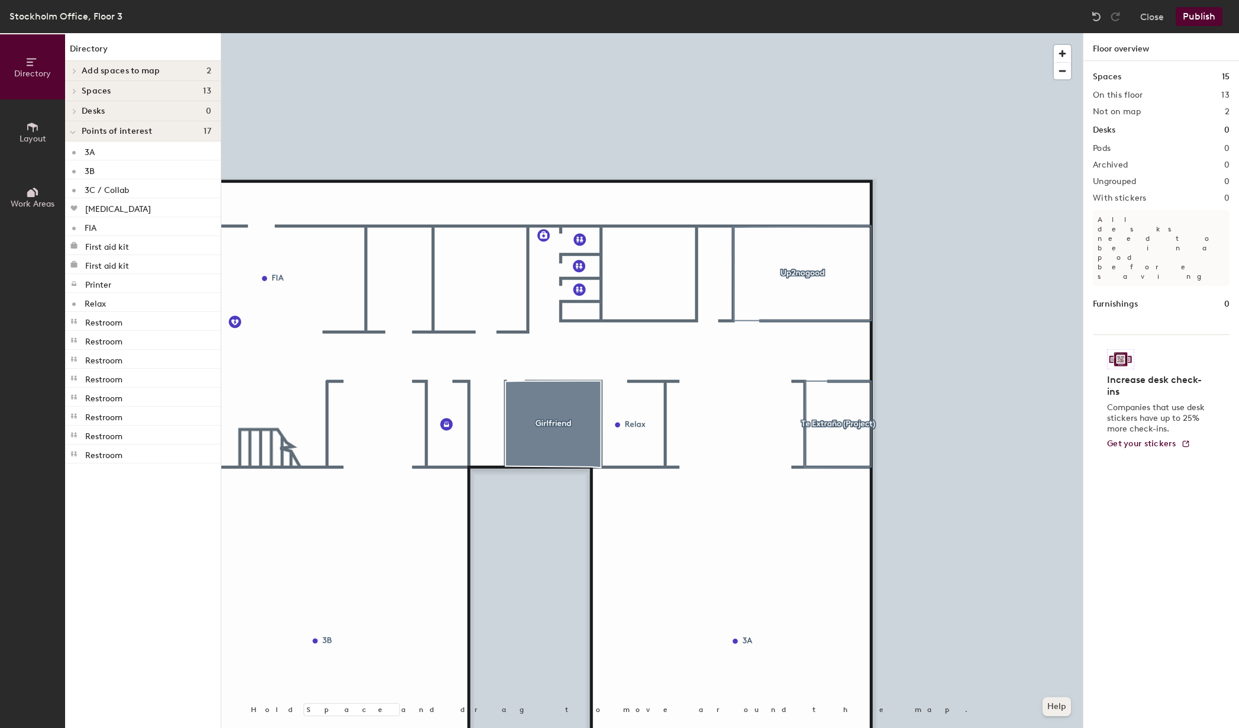
click at [1062, 708] on button "Help" at bounding box center [1057, 706] width 28 height 19
click at [1146, 20] on button "Close" at bounding box center [1152, 16] width 24 height 19
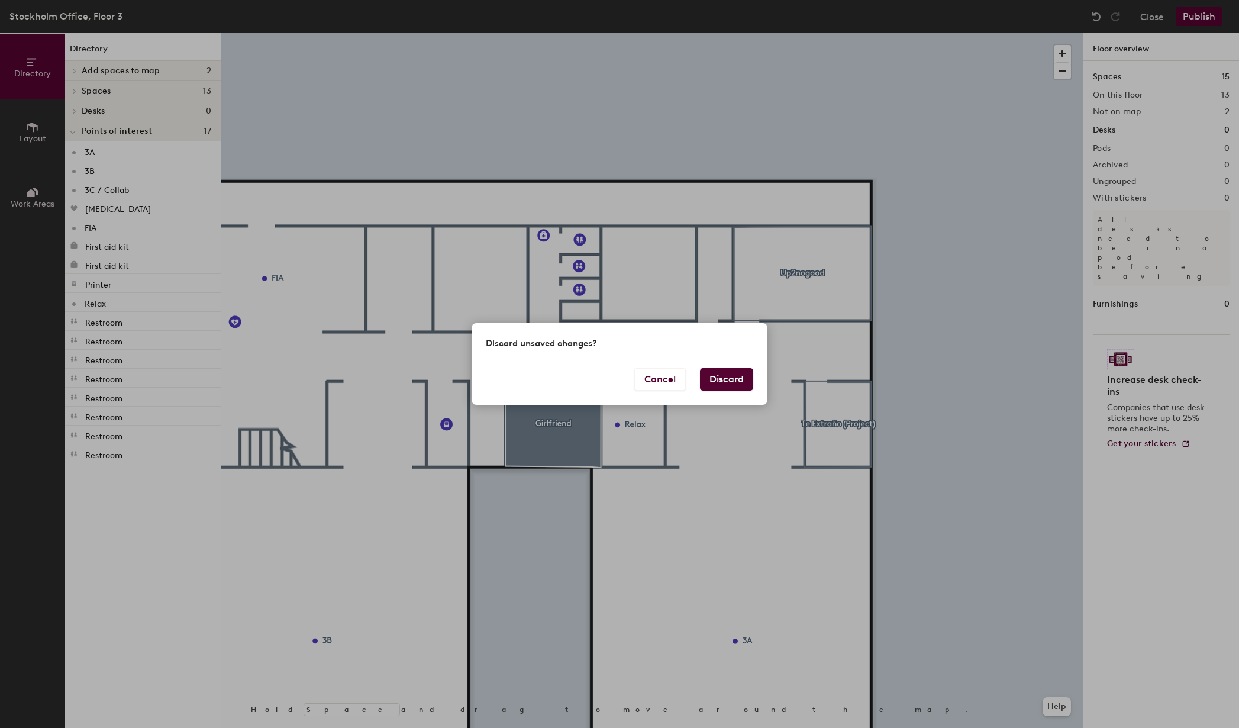
click at [721, 379] on button "Discard" at bounding box center [726, 379] width 53 height 22
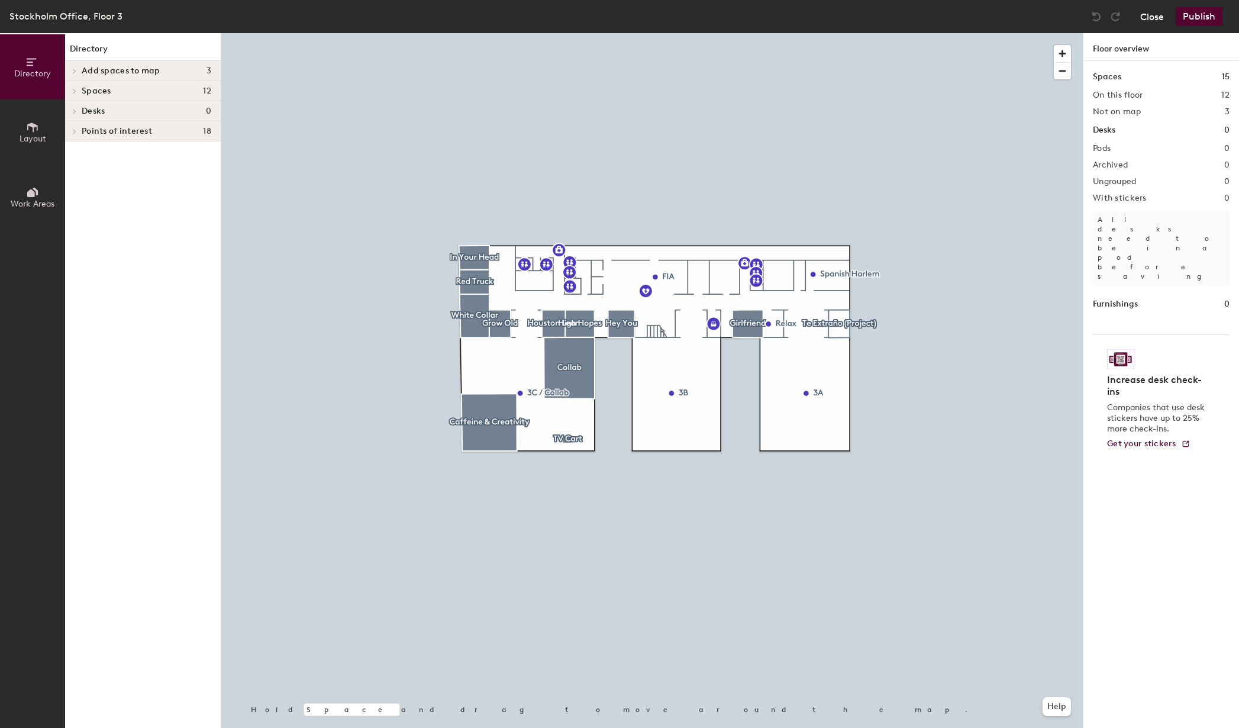
click at [1157, 18] on button "Close" at bounding box center [1152, 16] width 24 height 19
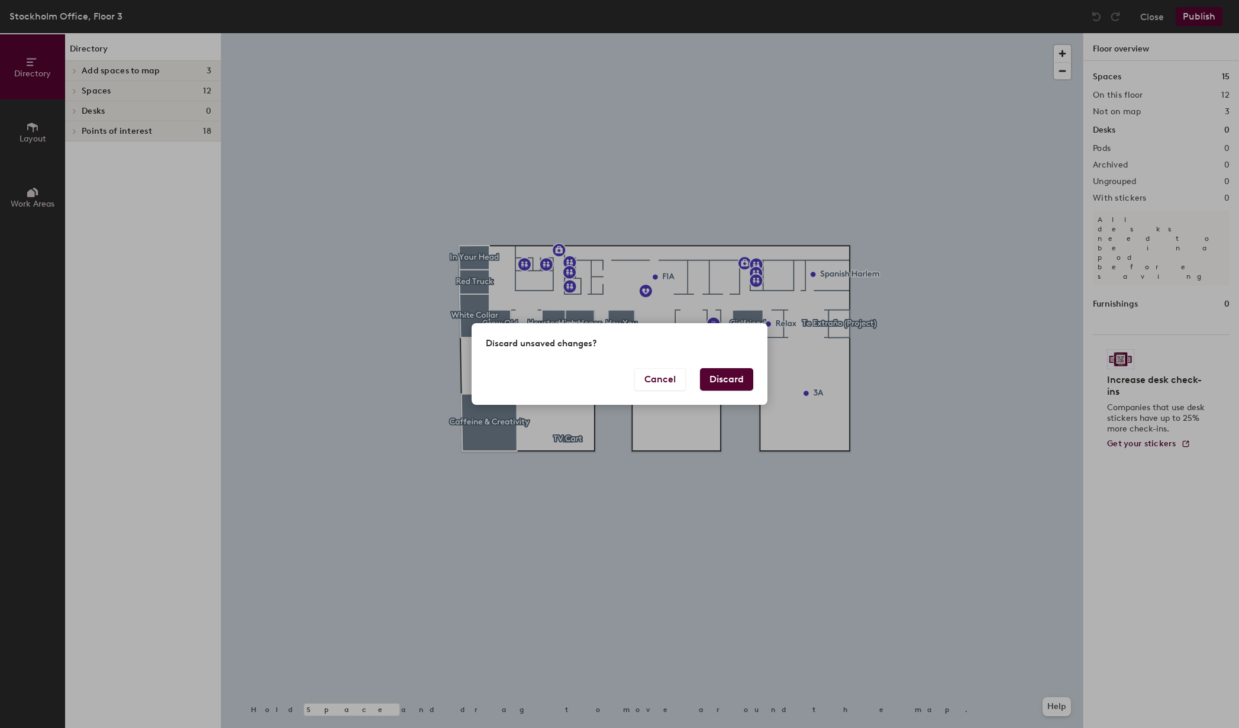
click at [725, 381] on button "Discard" at bounding box center [726, 379] width 53 height 22
